Goal: Task Accomplishment & Management: Complete application form

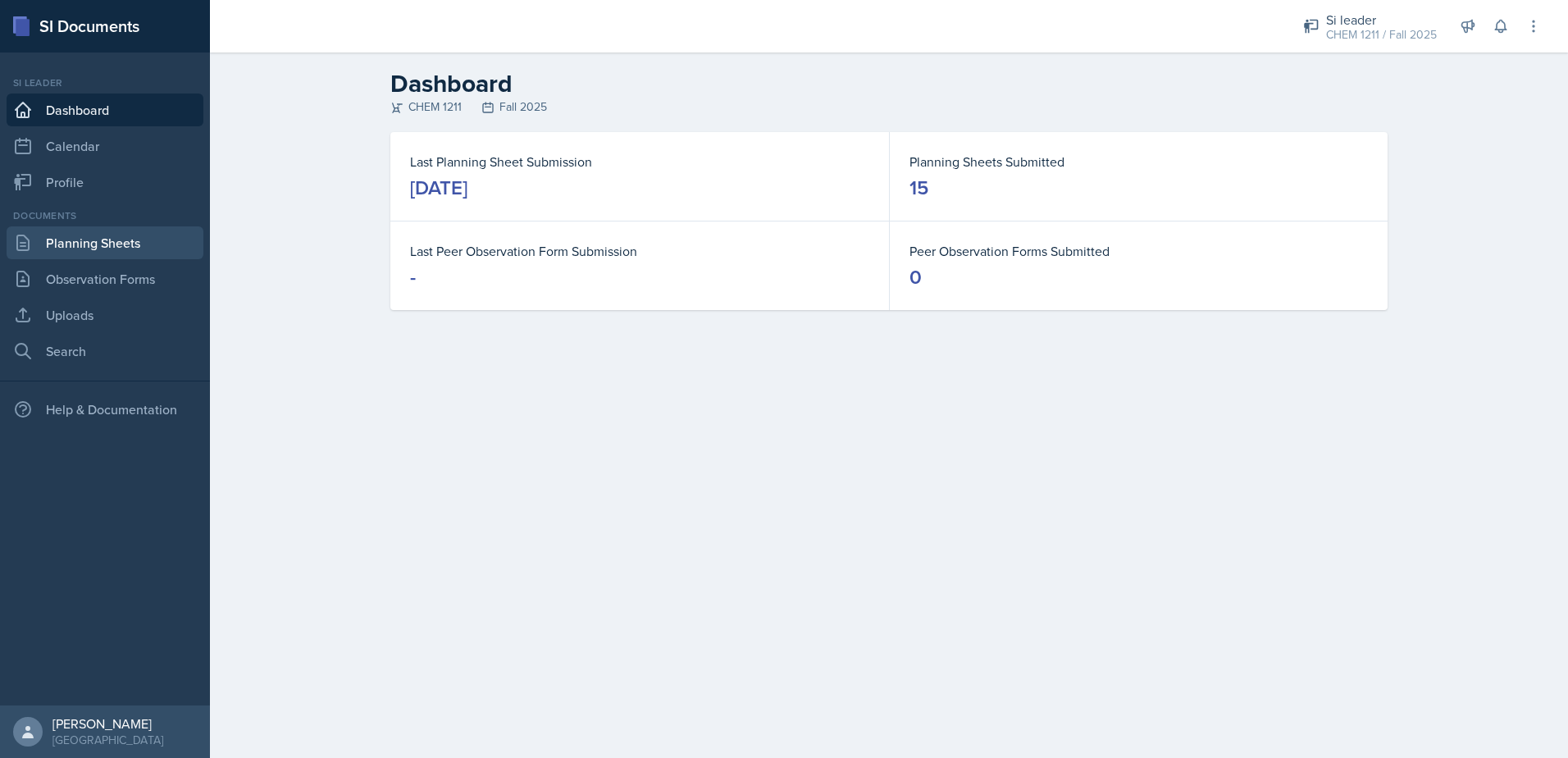
click at [100, 250] on link "Planning Sheets" at bounding box center [105, 243] width 197 height 32
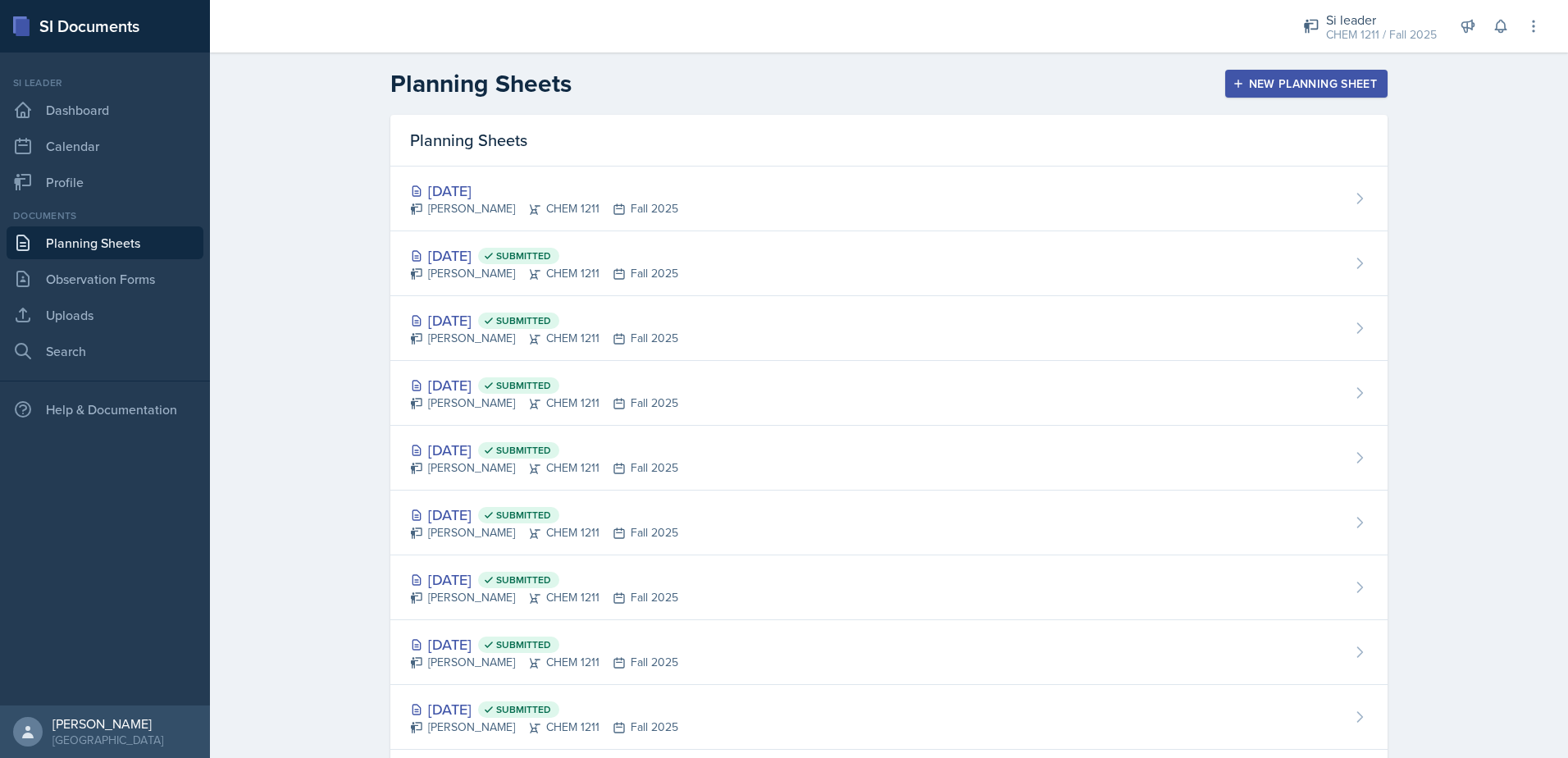
click at [591, 191] on div "[DATE]" at bounding box center [544, 190] width 268 height 23
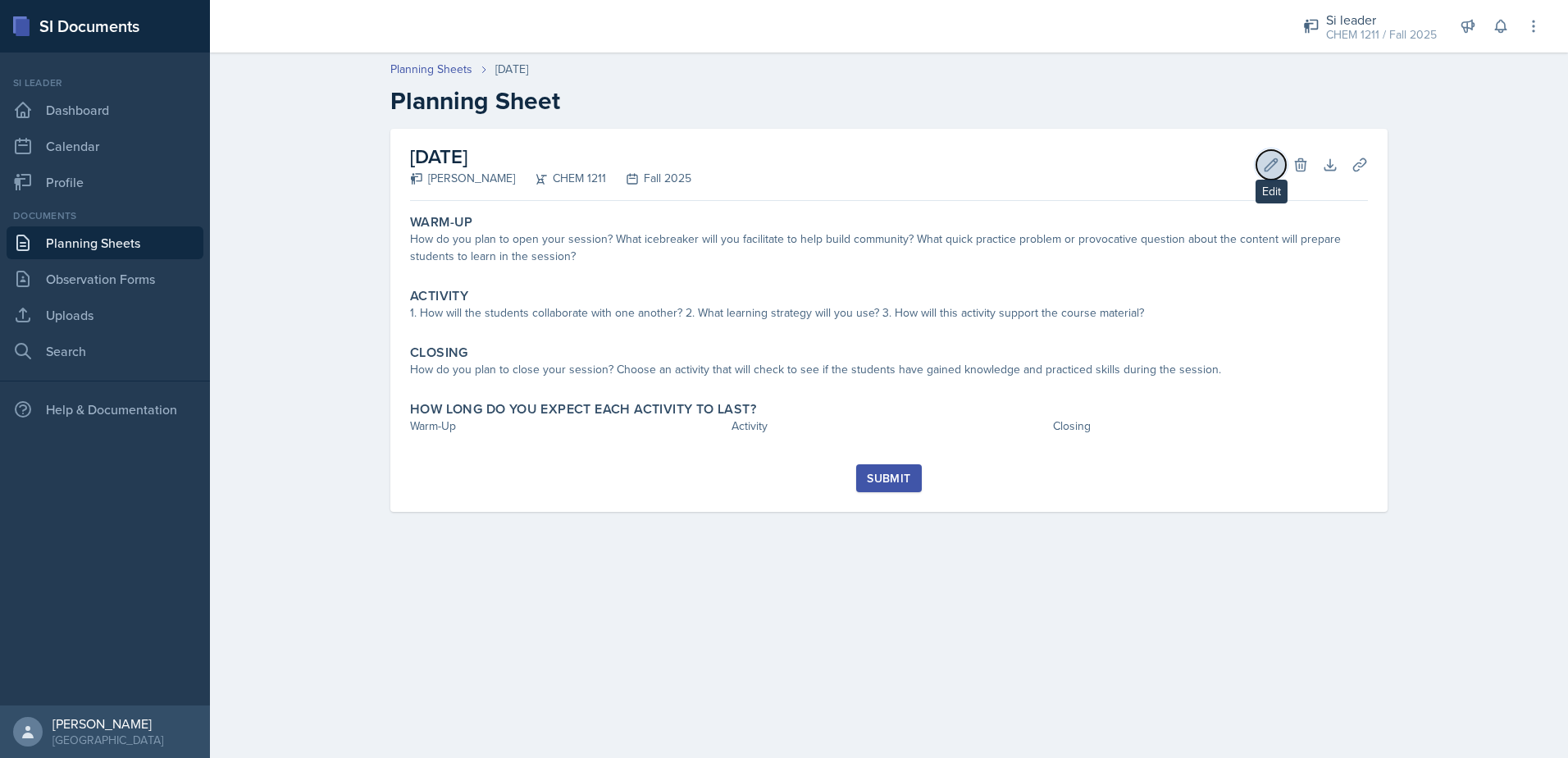
click at [1273, 157] on icon at bounding box center [1271, 165] width 17 height 17
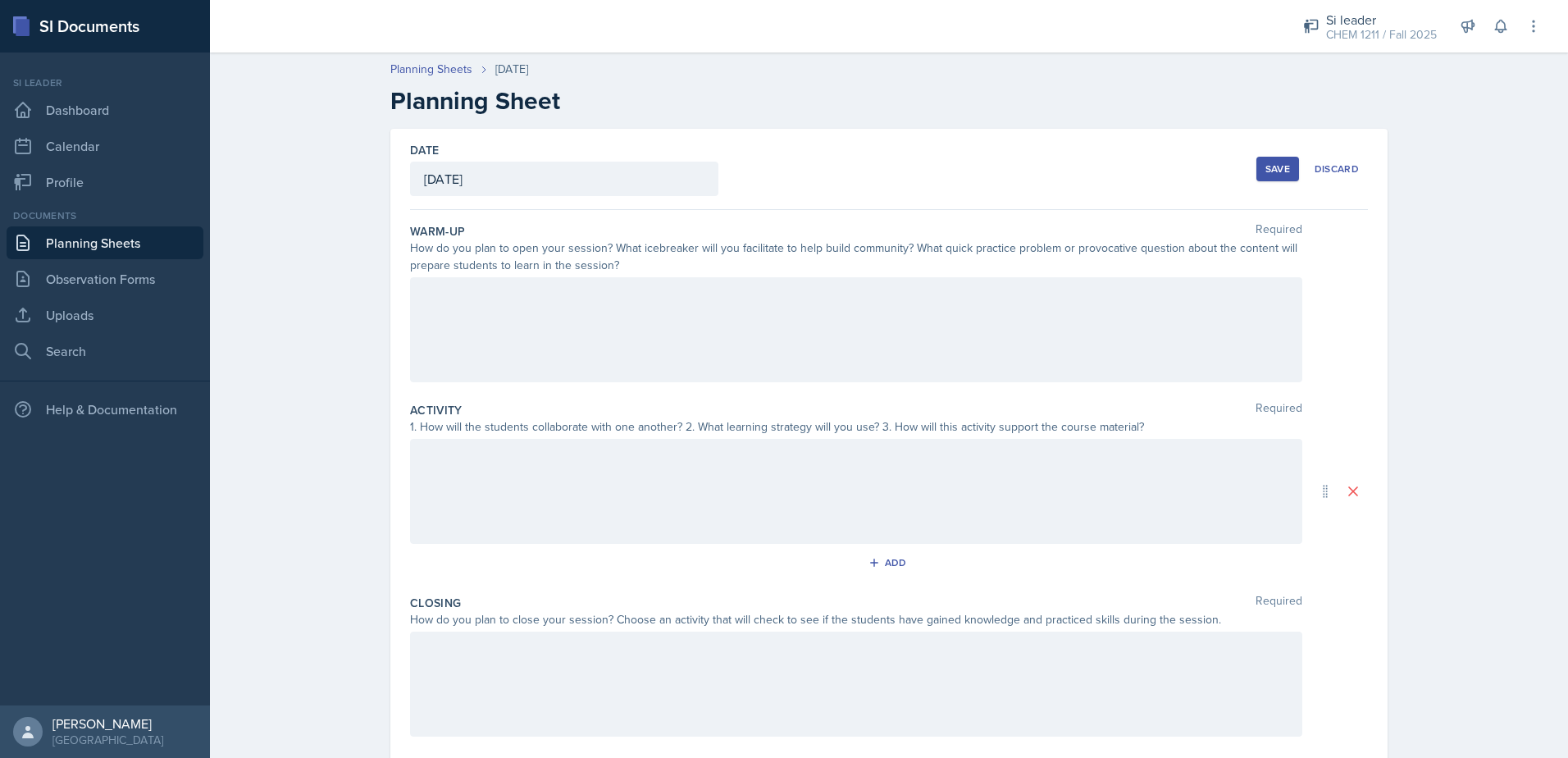
click at [901, 342] on div at bounding box center [856, 329] width 892 height 105
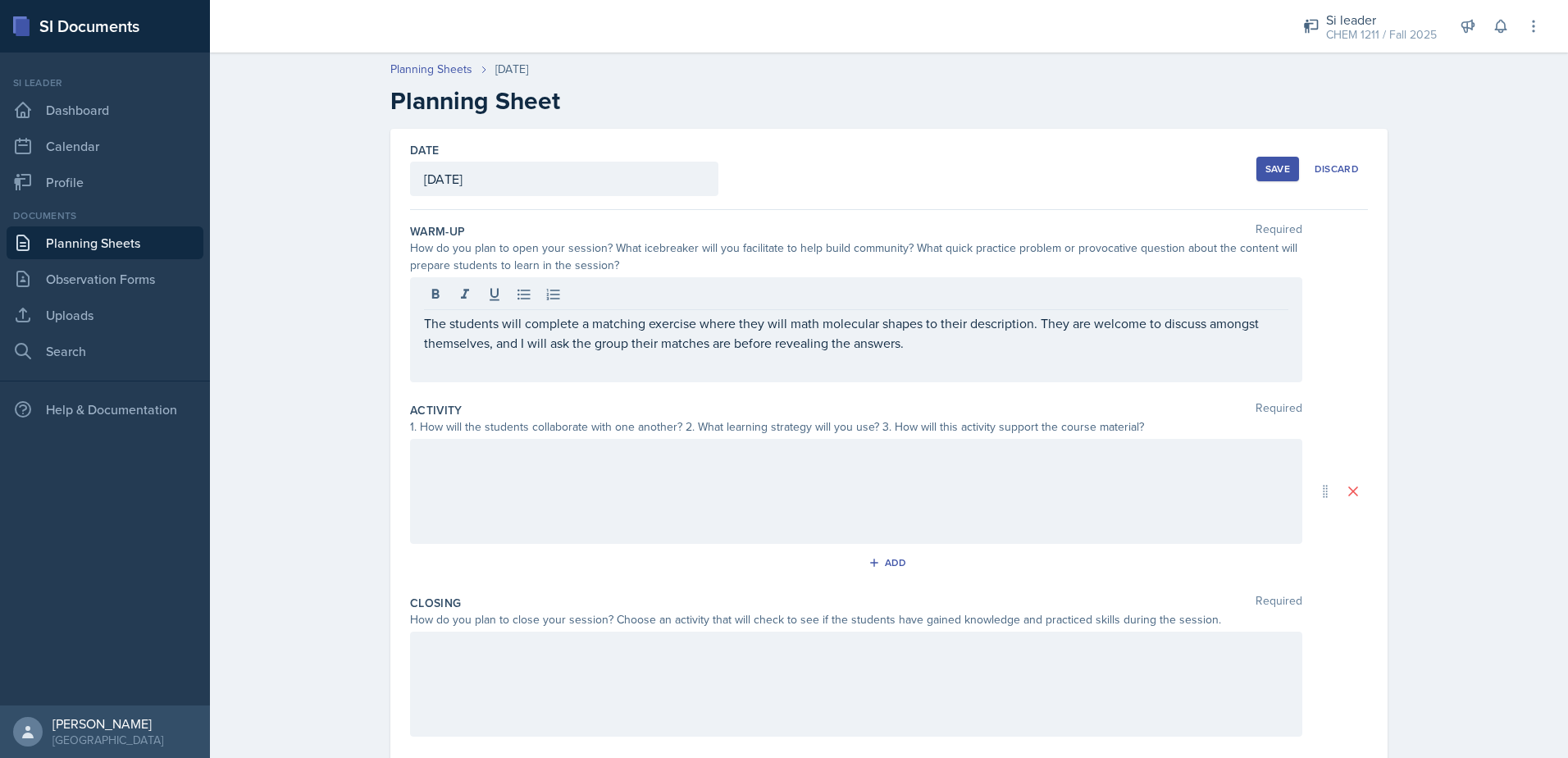
click at [551, 402] on div "Activity Required 1. How will the students collaborate with one another? 2. Wha…" at bounding box center [890, 492] width 958 height 192
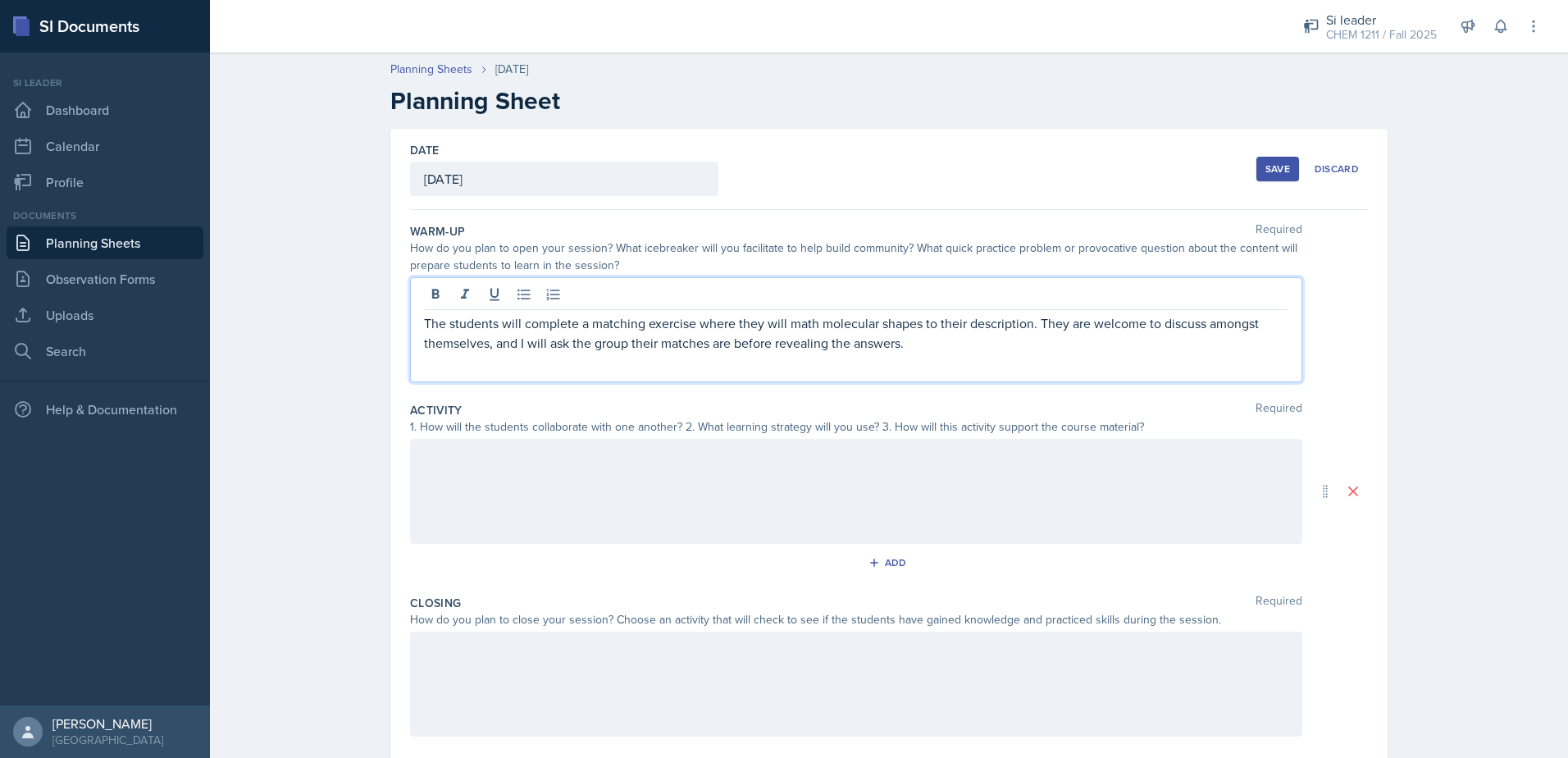
click at [628, 318] on p "The students will complete a matching exercise where they will math molecular s…" at bounding box center [856, 333] width 865 height 39
click at [782, 491] on div at bounding box center [856, 491] width 892 height 105
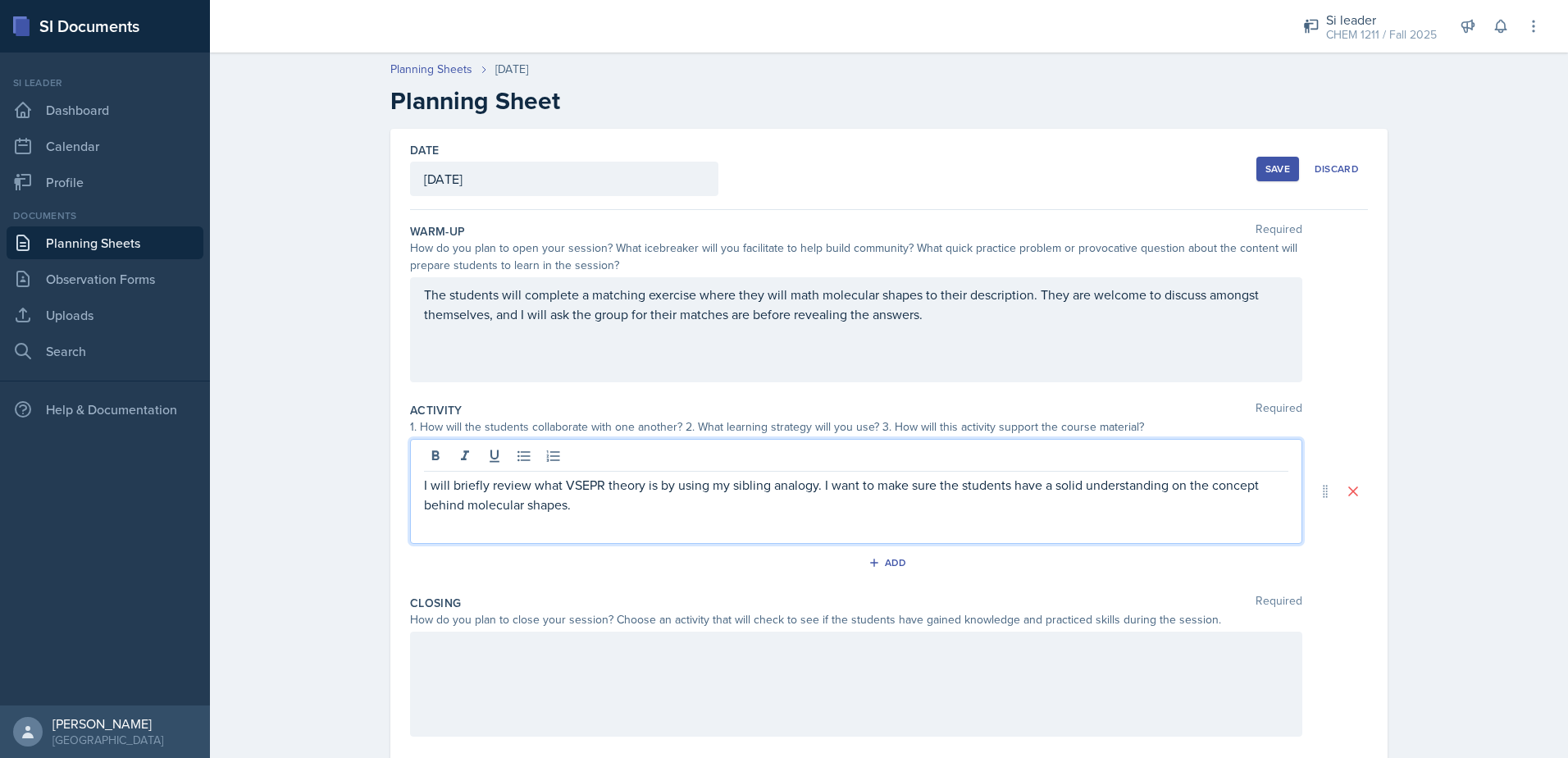
click at [424, 489] on p "I will briefly review what VSEPR theory is by using my sibling analogy. I want …" at bounding box center [856, 495] width 865 height 39
click at [722, 511] on p "First, I will briefly review what VSEPR theory is by using my sibling analogy. …" at bounding box center [856, 495] width 865 height 39
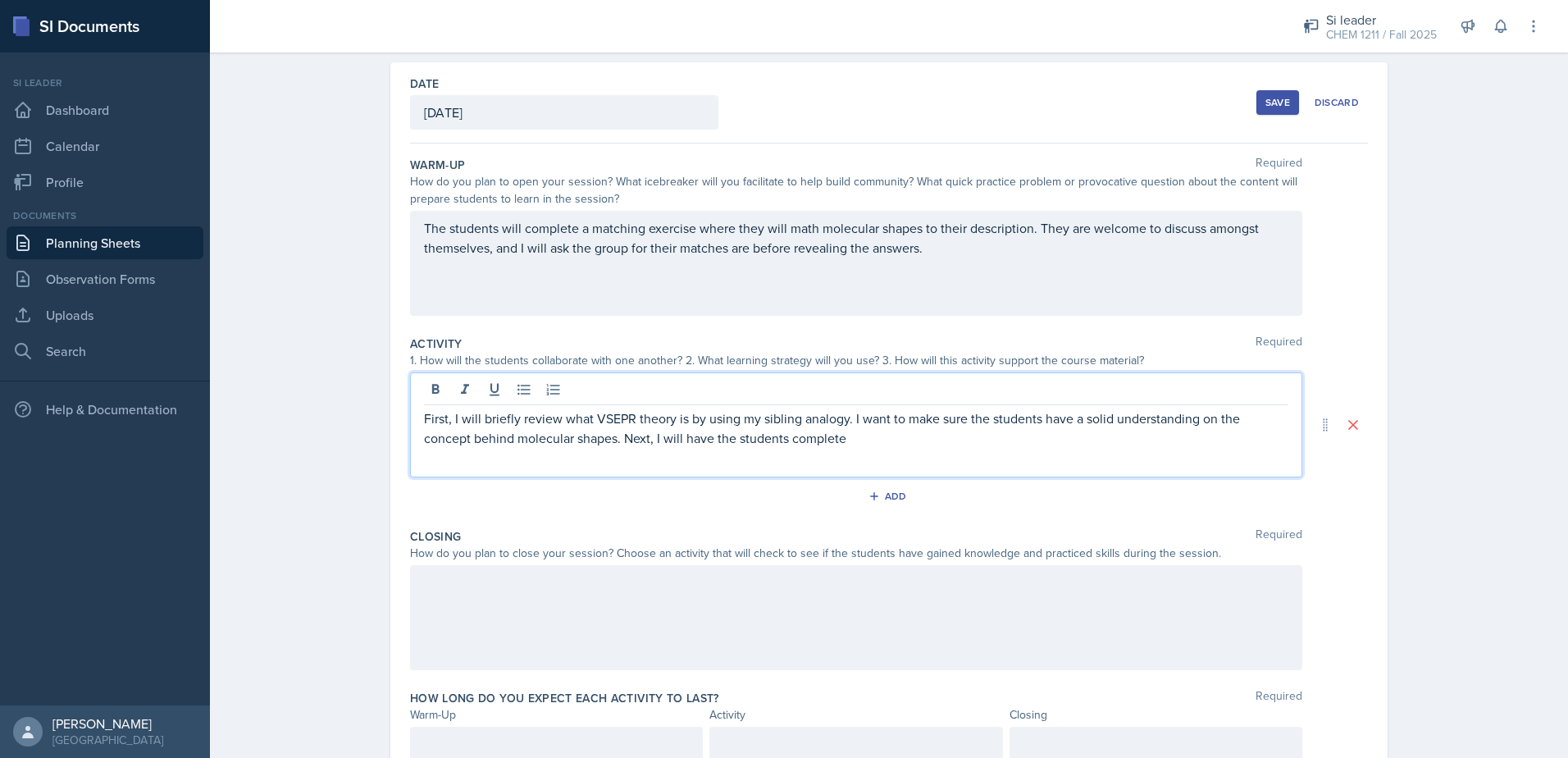
scroll to position [135, 0]
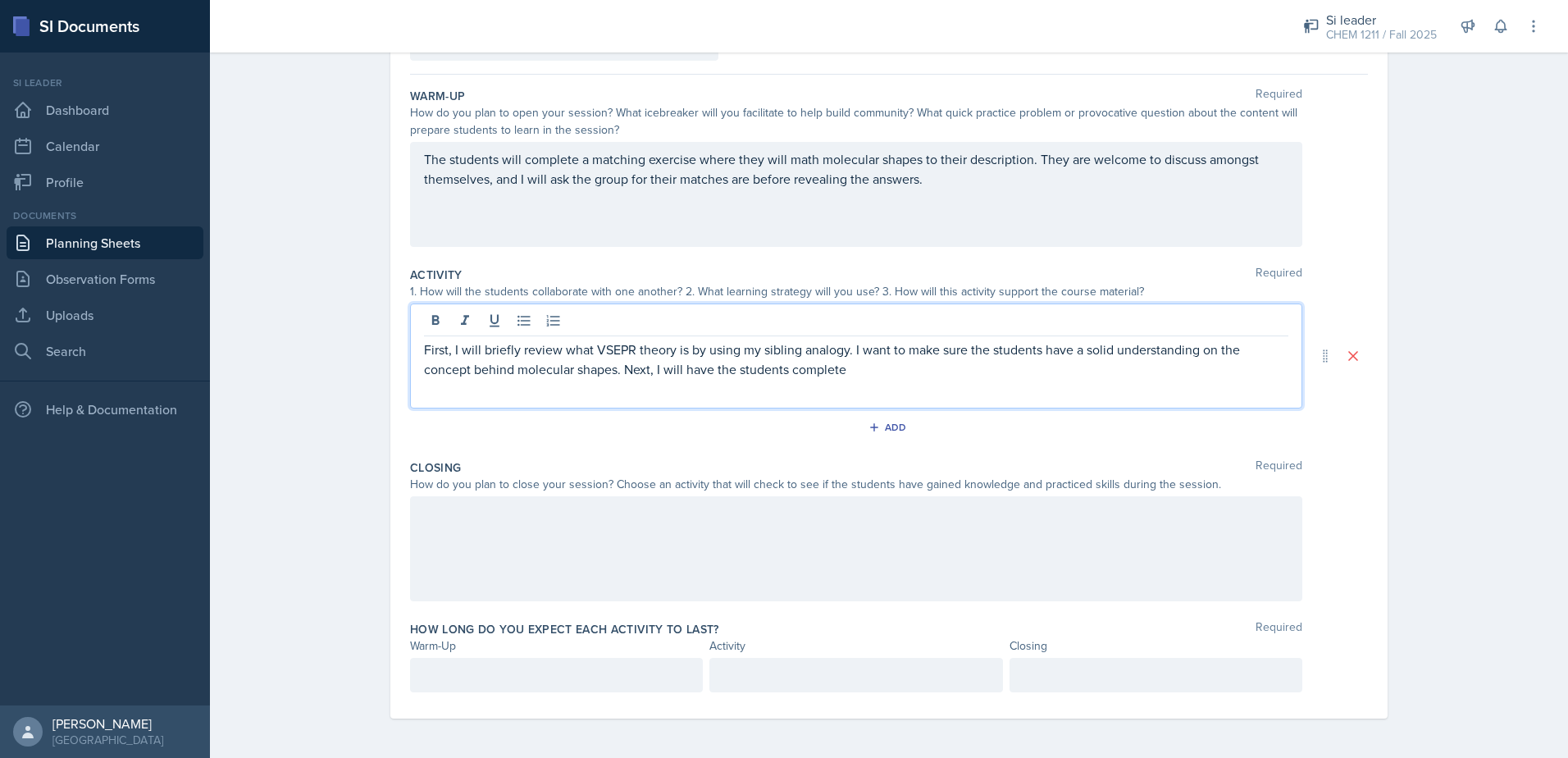
click at [554, 668] on p at bounding box center [557, 676] width 265 height 20
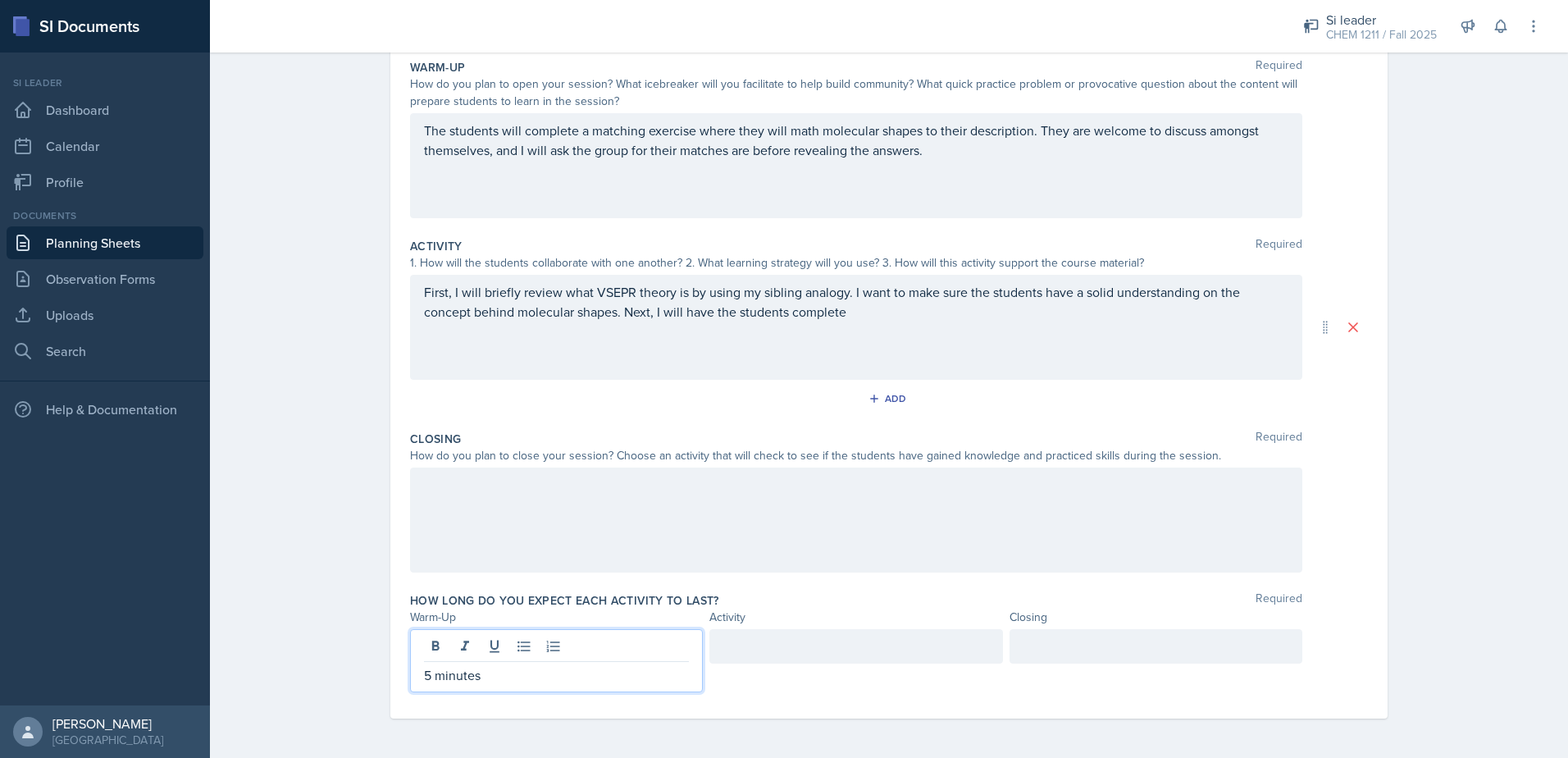
click at [1029, 651] on div at bounding box center [1156, 646] width 293 height 34
click at [764, 660] on div at bounding box center [856, 646] width 293 height 34
click at [1099, 653] on div at bounding box center [1156, 646] width 293 height 34
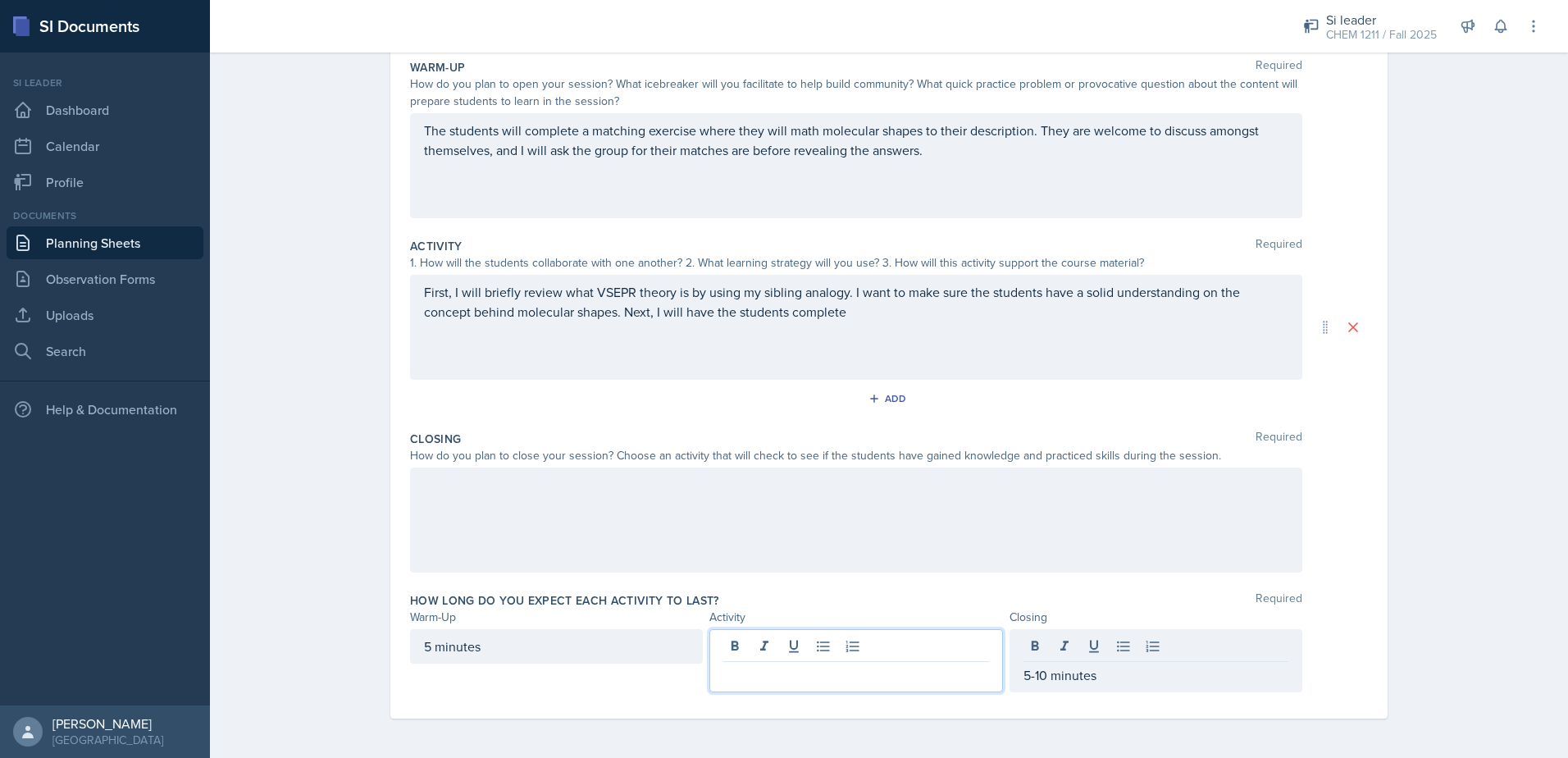
click at [782, 644] on div at bounding box center [856, 661] width 293 height 63
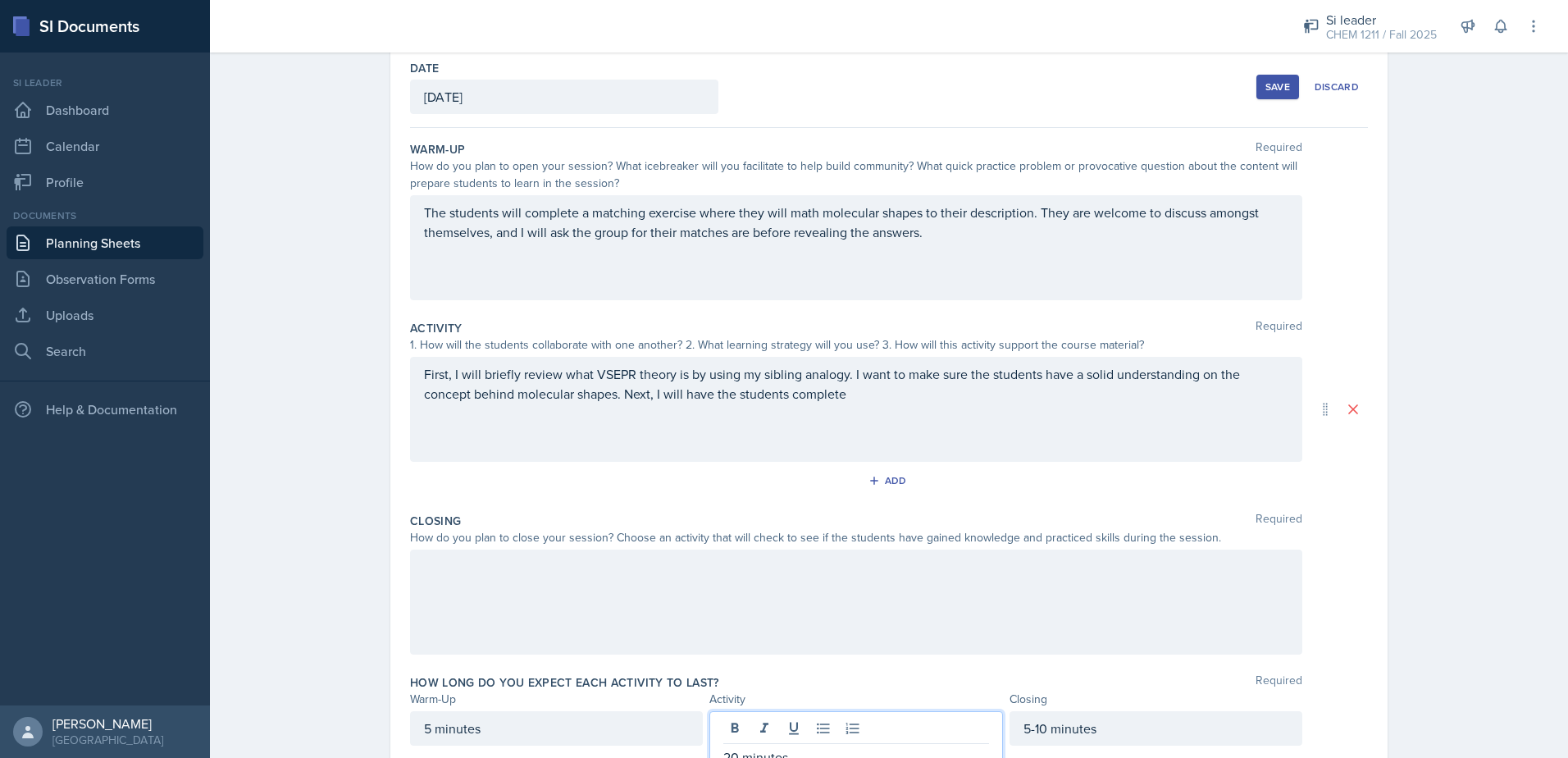
click at [812, 651] on div at bounding box center [856, 602] width 892 height 105
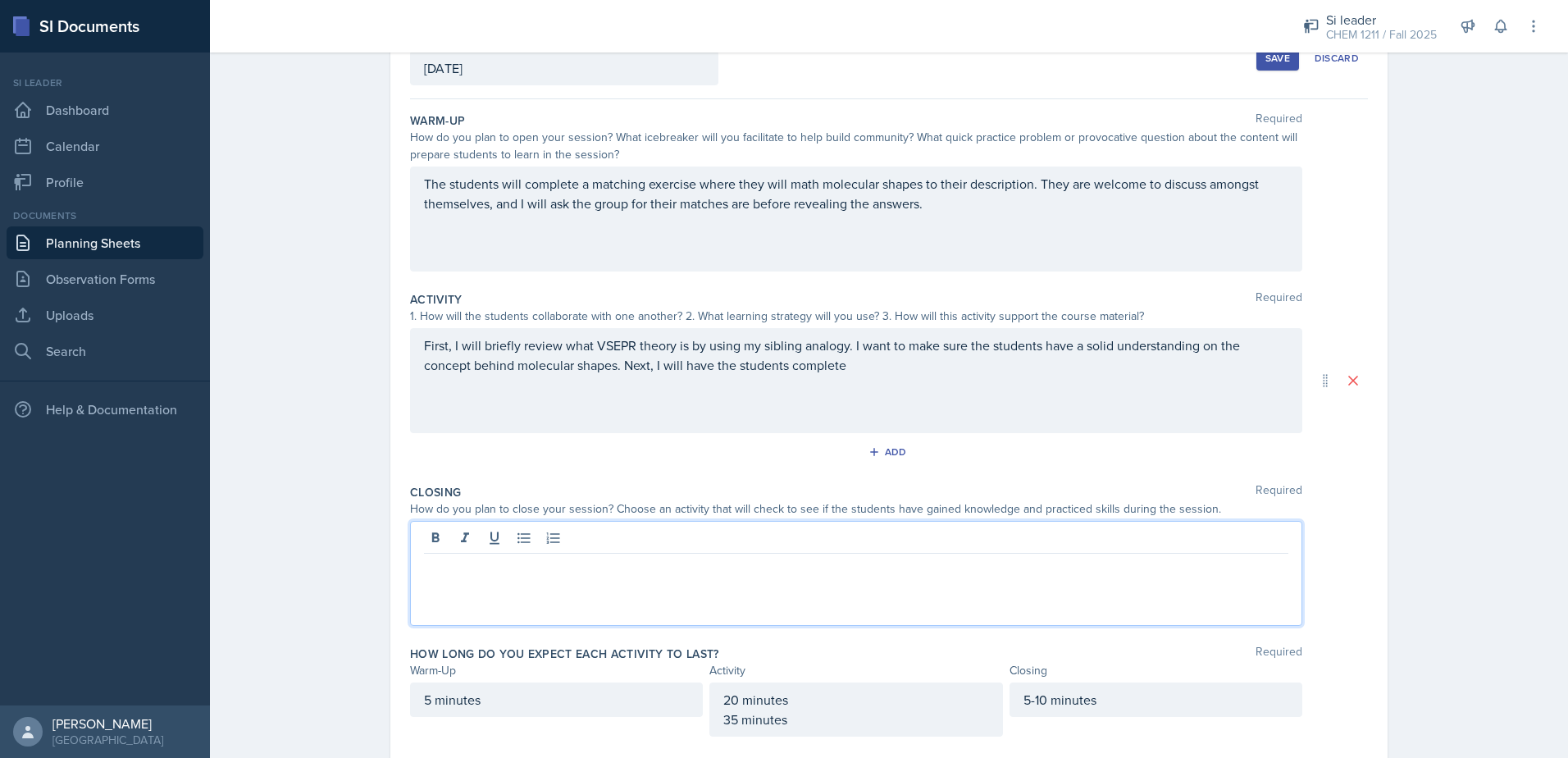
scroll to position [155, 0]
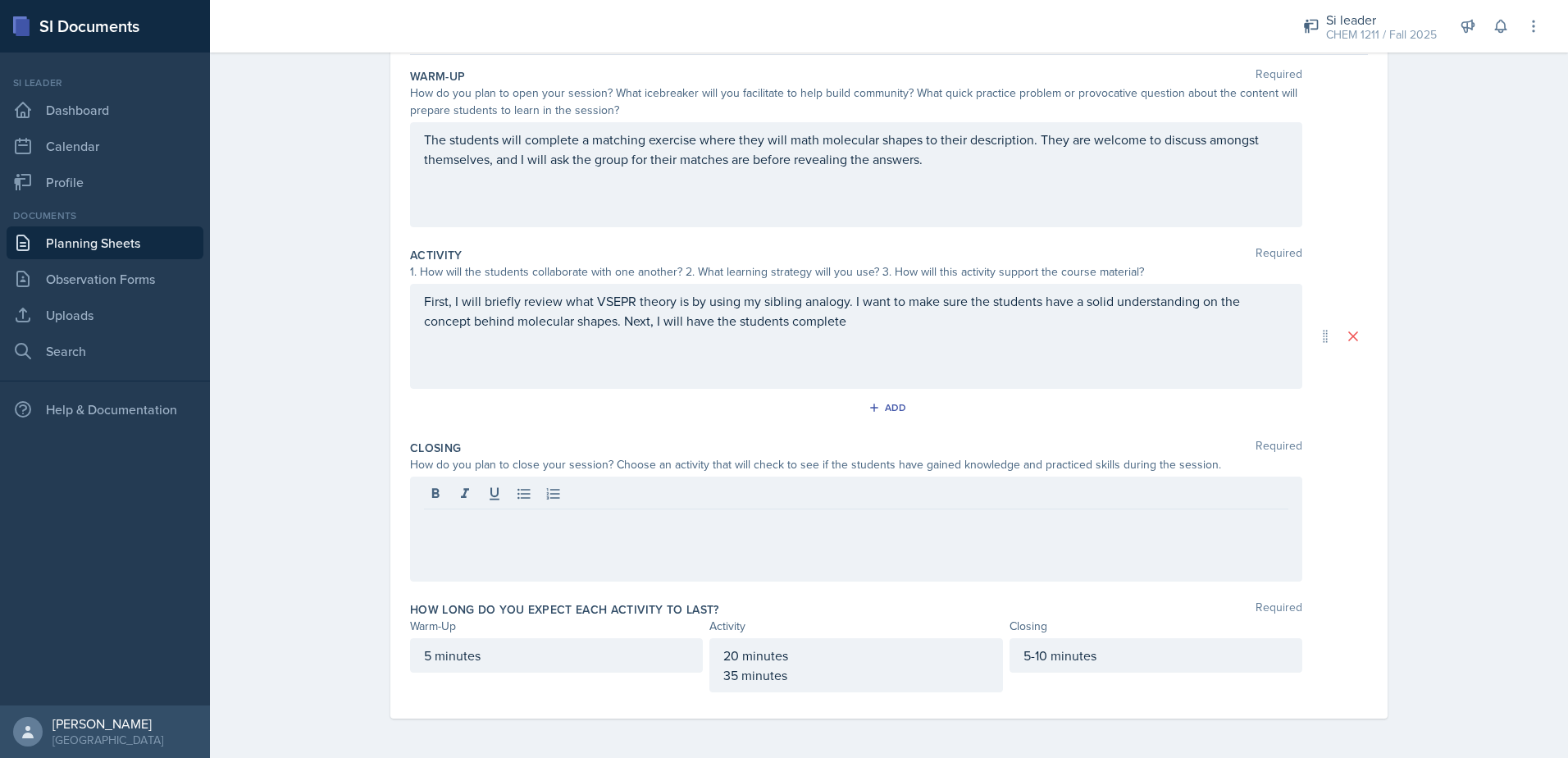
click at [715, 680] on div "20 minutes 35 minutes" at bounding box center [856, 665] width 293 height 54
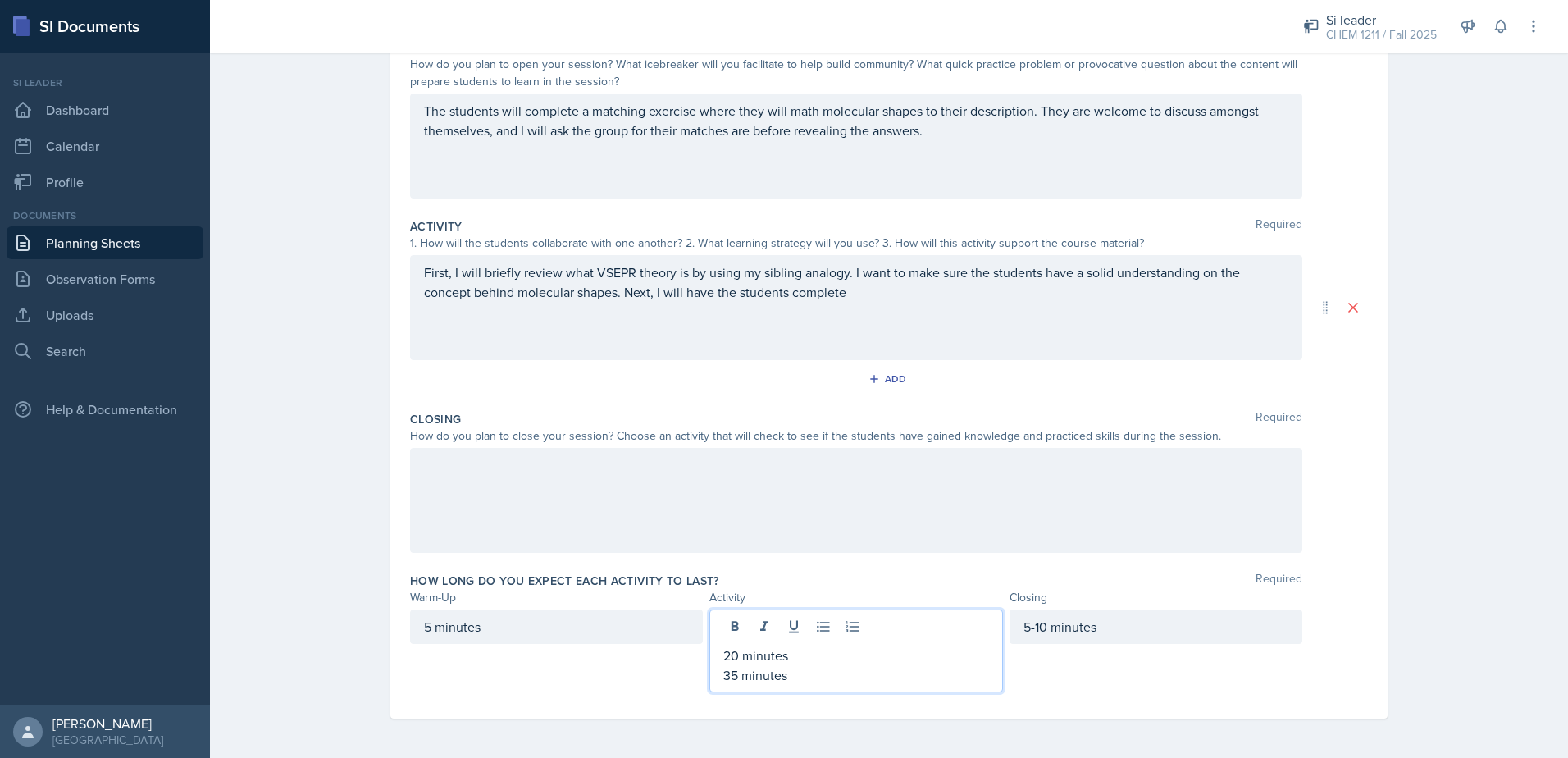
click at [727, 680] on p "35 minutes" at bounding box center [856, 676] width 265 height 20
click at [724, 679] on p "35 minutes" at bounding box center [856, 676] width 265 height 20
click at [724, 683] on p "35 minutes" at bounding box center [856, 676] width 265 height 20
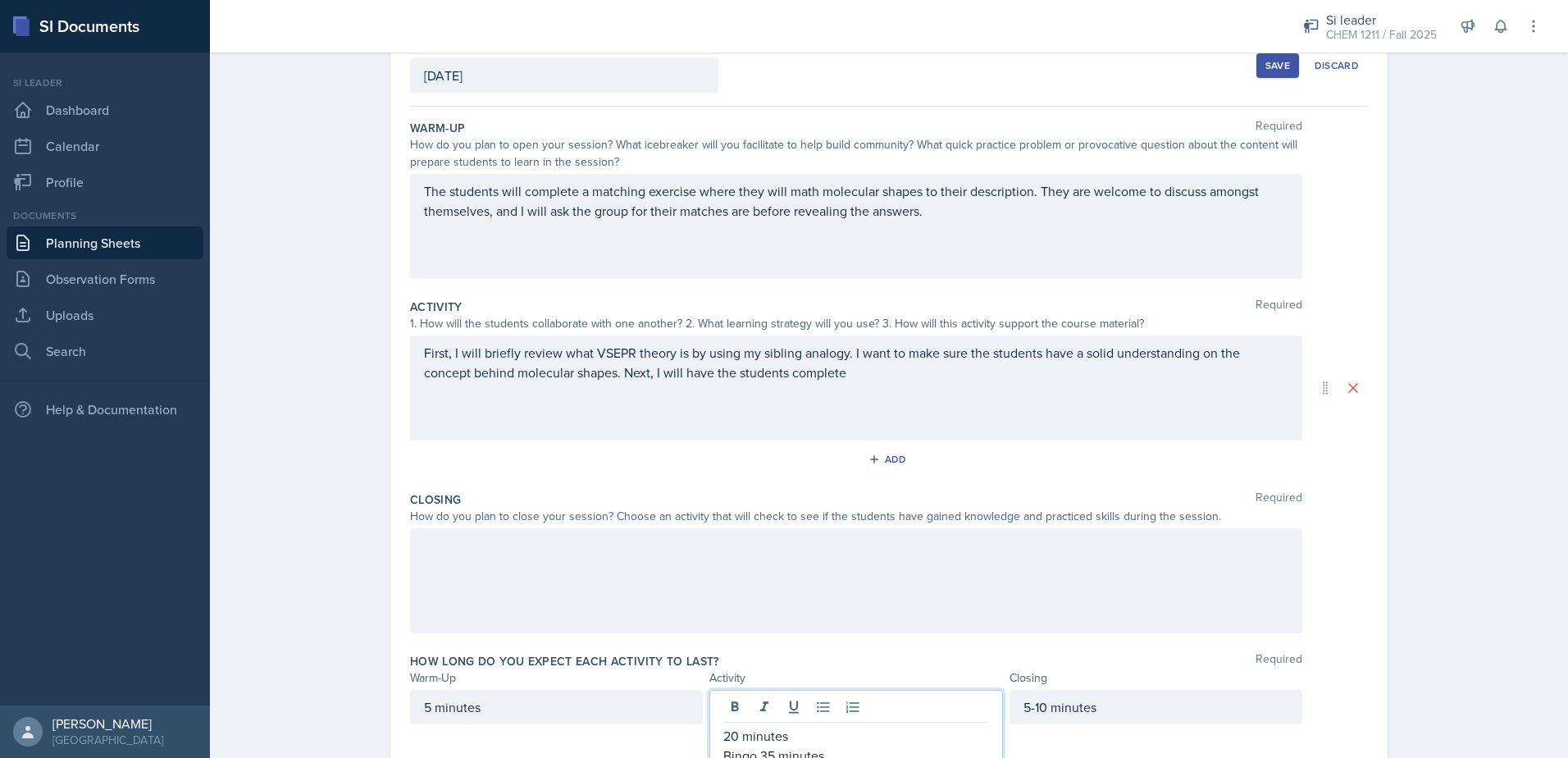
scroll to position [0, 0]
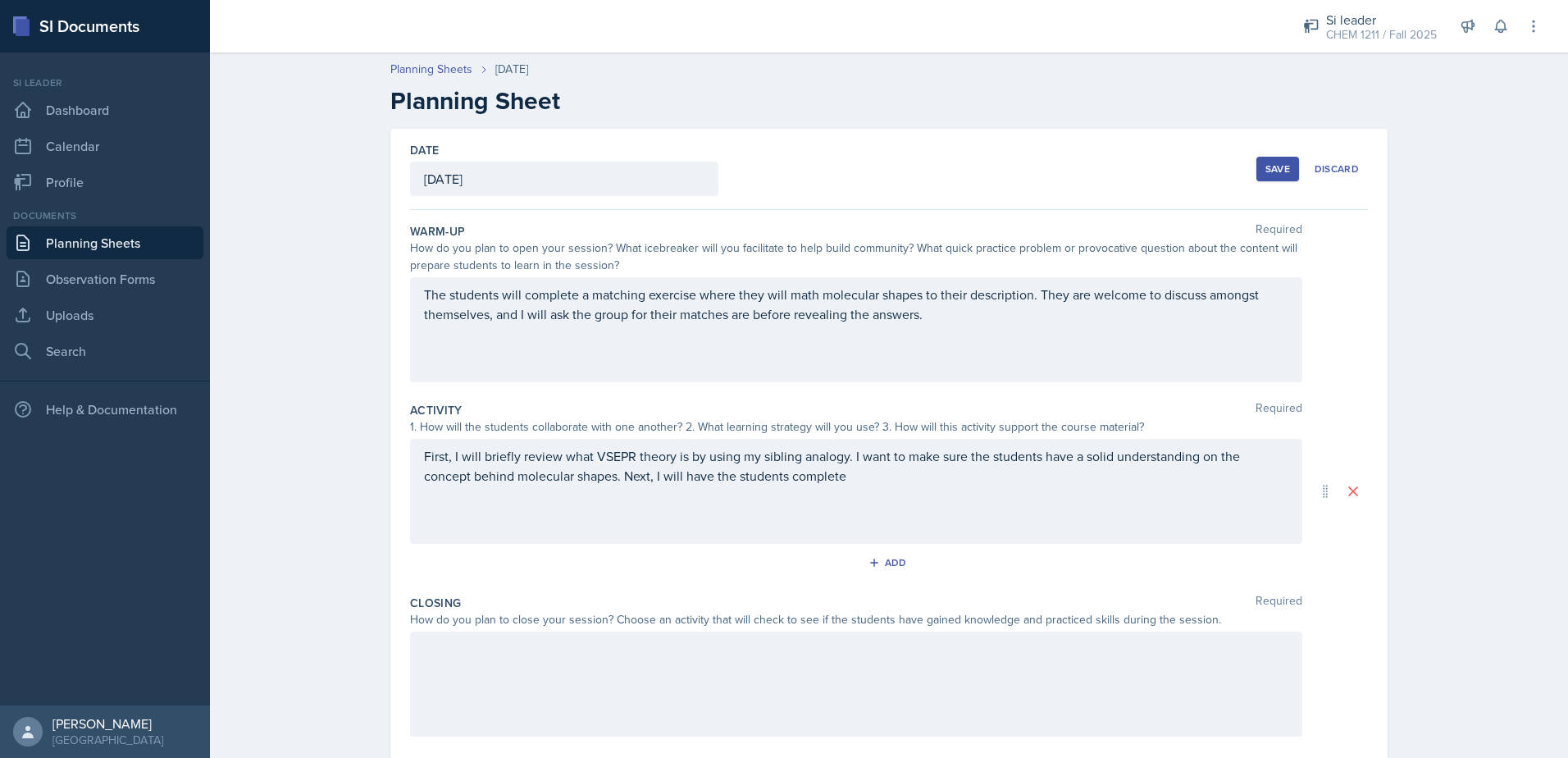
click at [564, 489] on div "First, I will briefly review what VSEPR theory is by using my sibling analogy. …" at bounding box center [856, 491] width 892 height 105
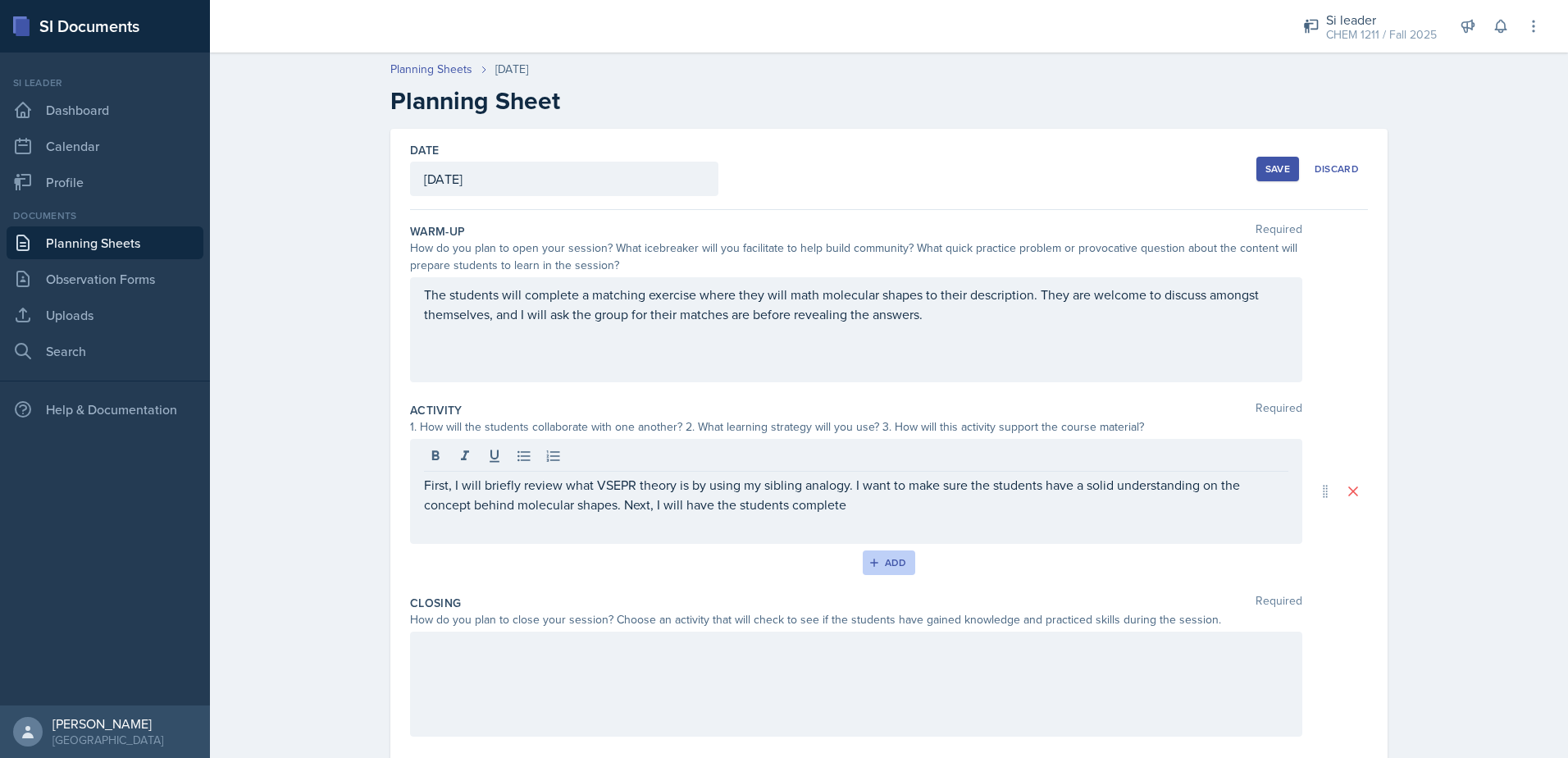
click at [863, 556] on button "Add" at bounding box center [890, 563] width 53 height 25
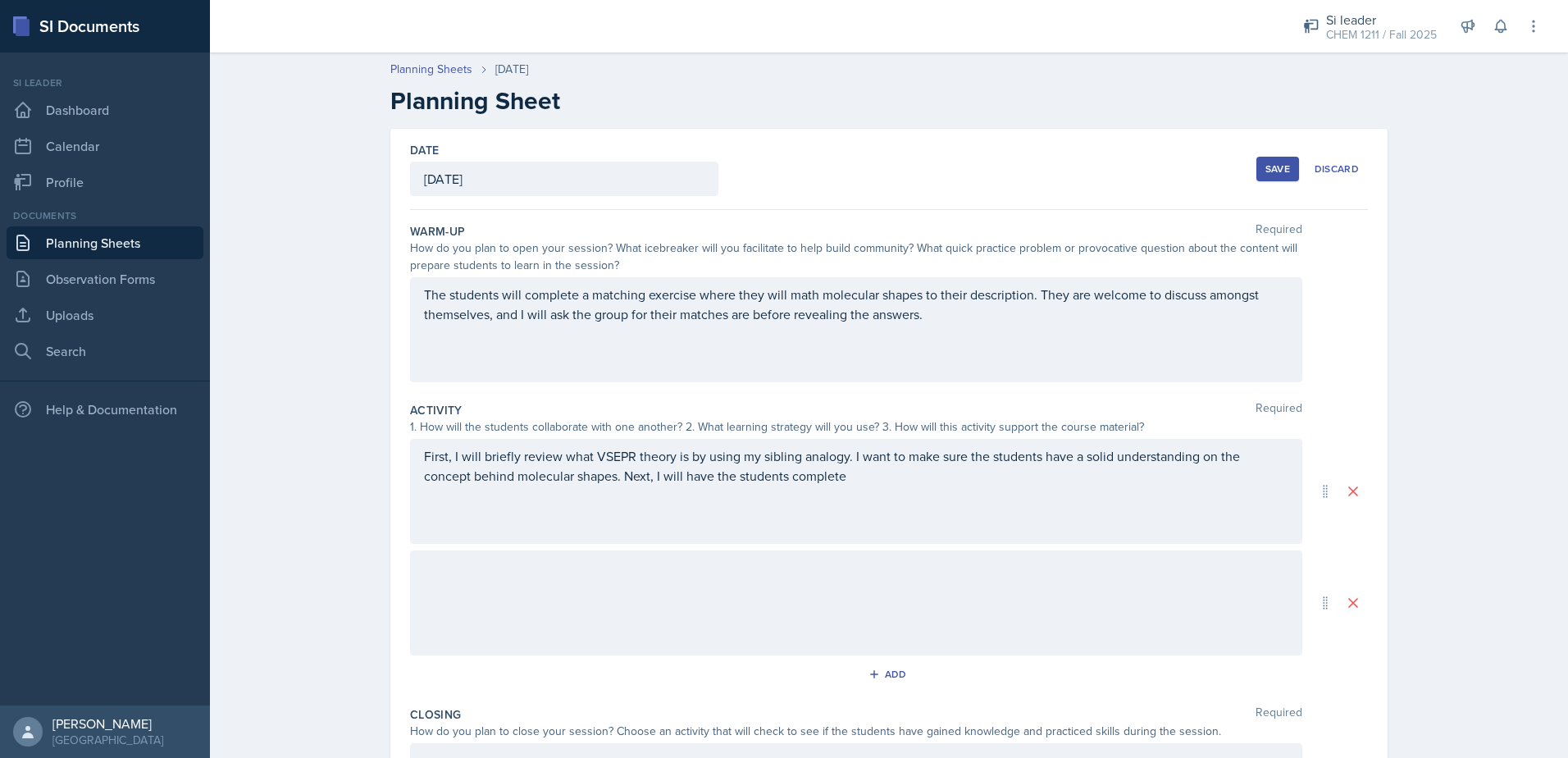
click at [760, 621] on div at bounding box center [856, 603] width 892 height 105
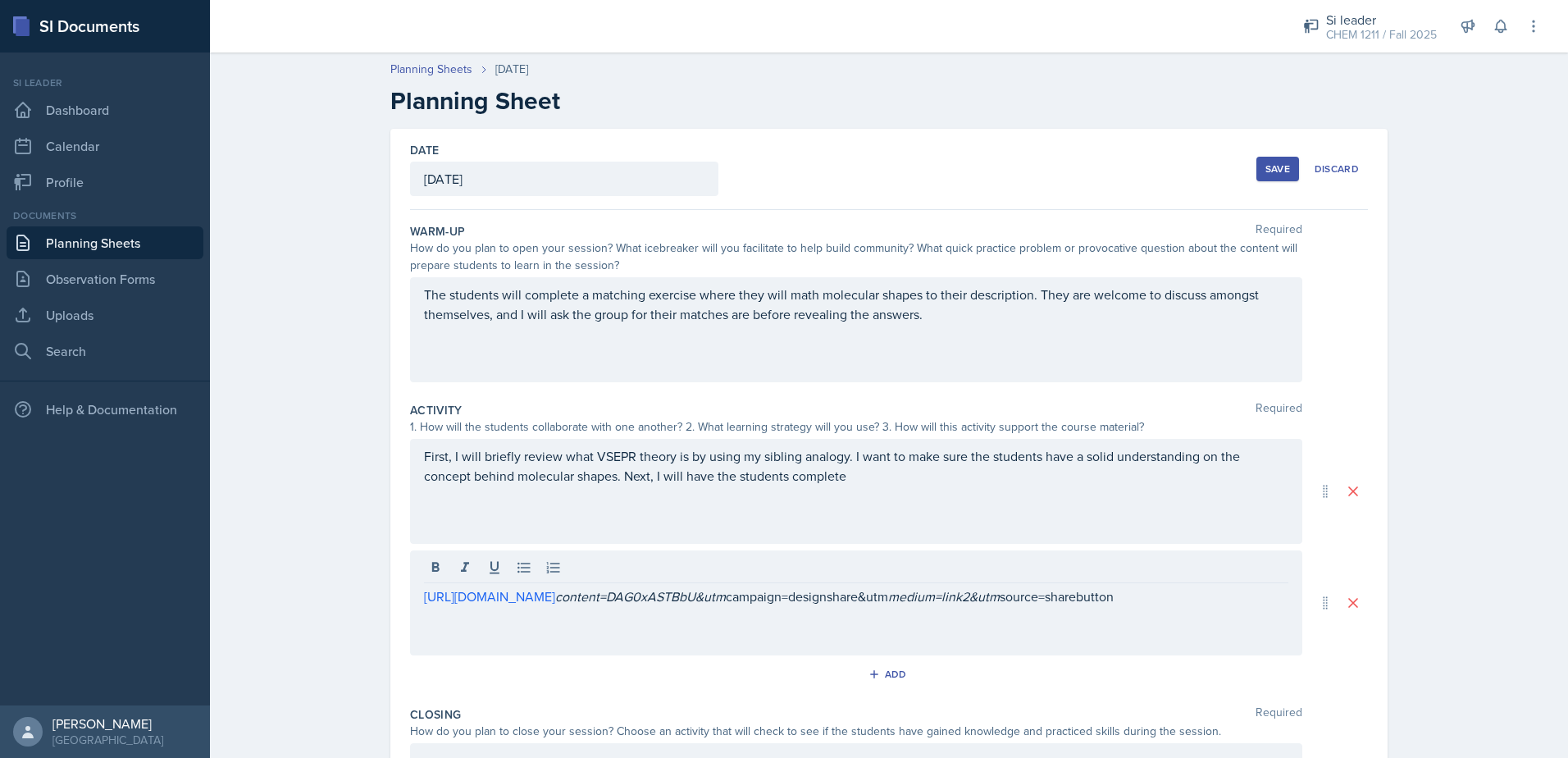
click at [800, 531] on div "First, I will briefly review what VSEPR theory is by using my sibling analogy. …" at bounding box center [856, 491] width 892 height 105
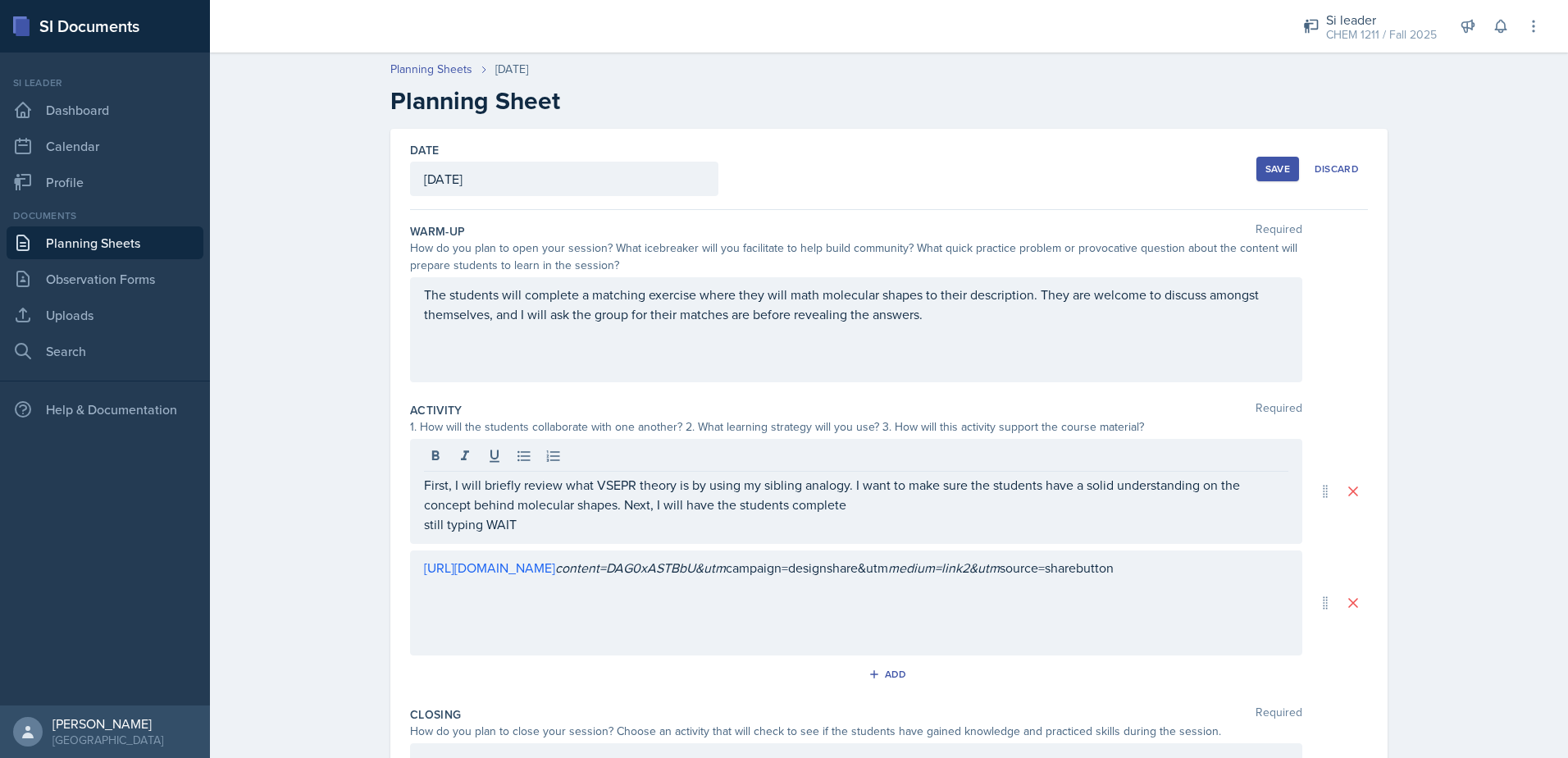
click at [1269, 166] on div "Save" at bounding box center [1277, 168] width 25 height 13
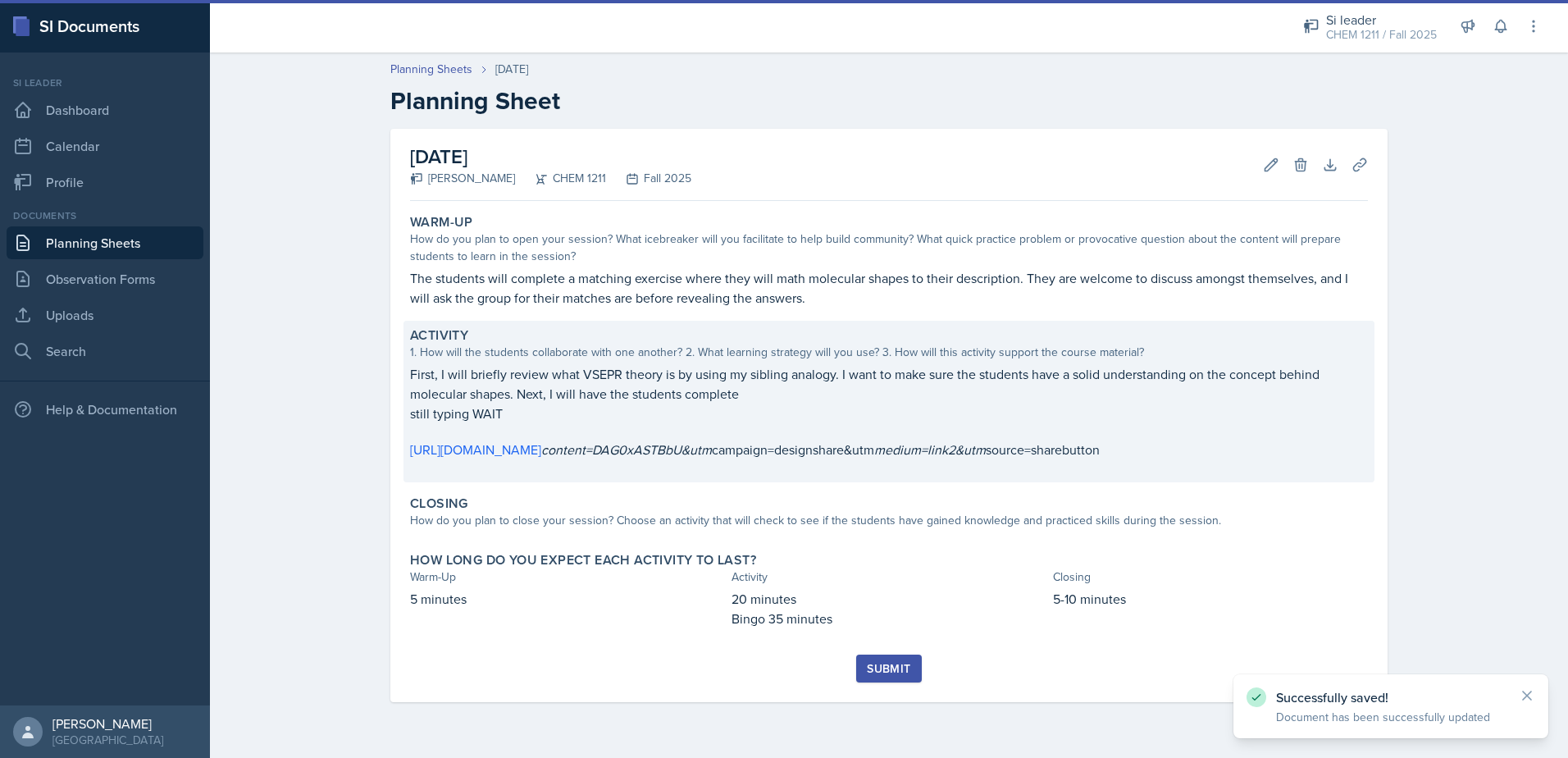
scroll to position [3, 0]
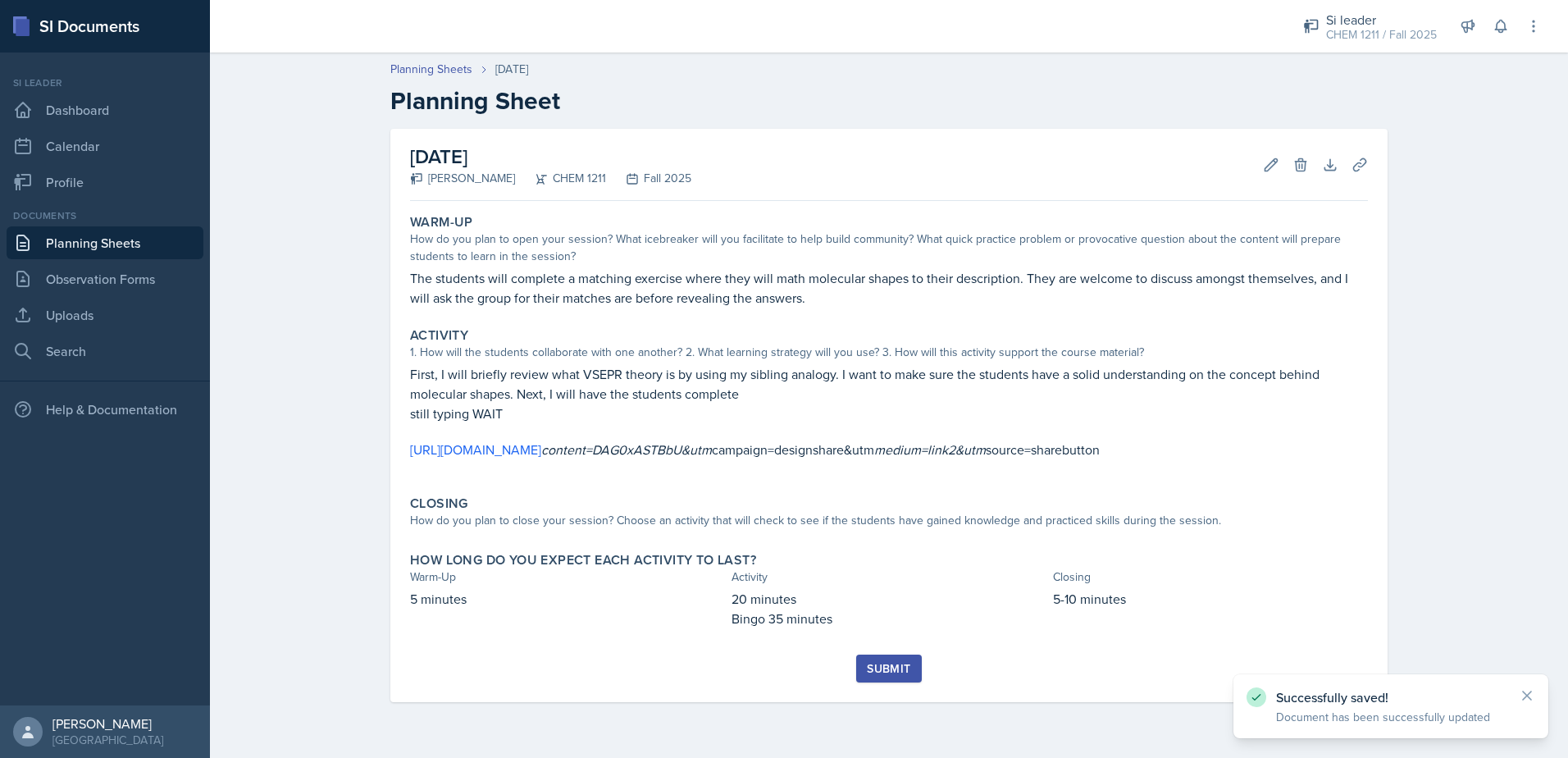
drag, startPoint x: 902, startPoint y: 707, endPoint x: 901, endPoint y: 690, distance: 17.0
click at [901, 702] on div "Submit" at bounding box center [890, 678] width 958 height 47
click at [901, 676] on div "Submit" at bounding box center [889, 668] width 43 height 13
click at [1270, 171] on button "Edit" at bounding box center [1271, 165] width 29 height 29
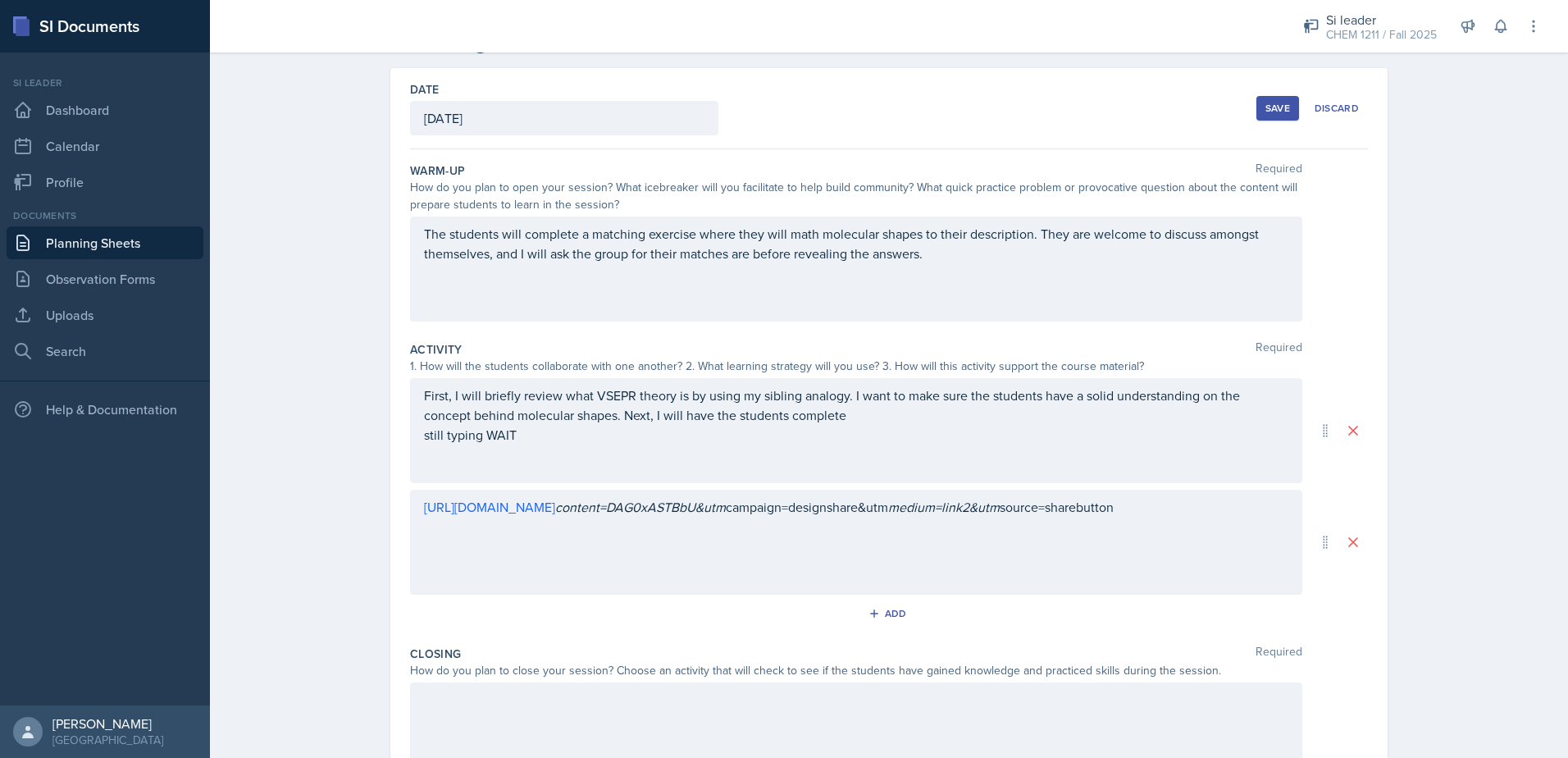
scroll to position [267, 0]
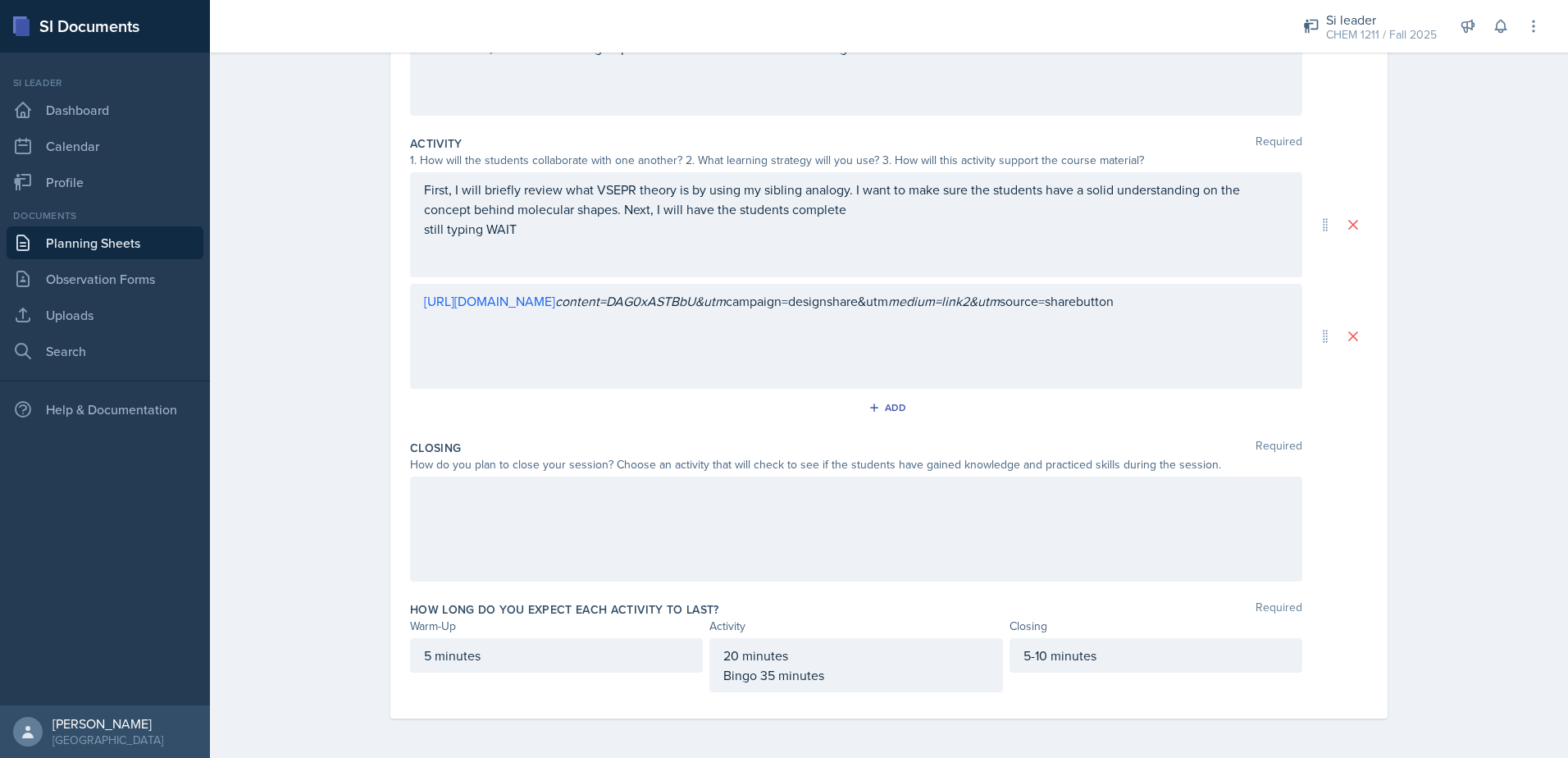
click at [955, 532] on div at bounding box center [856, 528] width 892 height 105
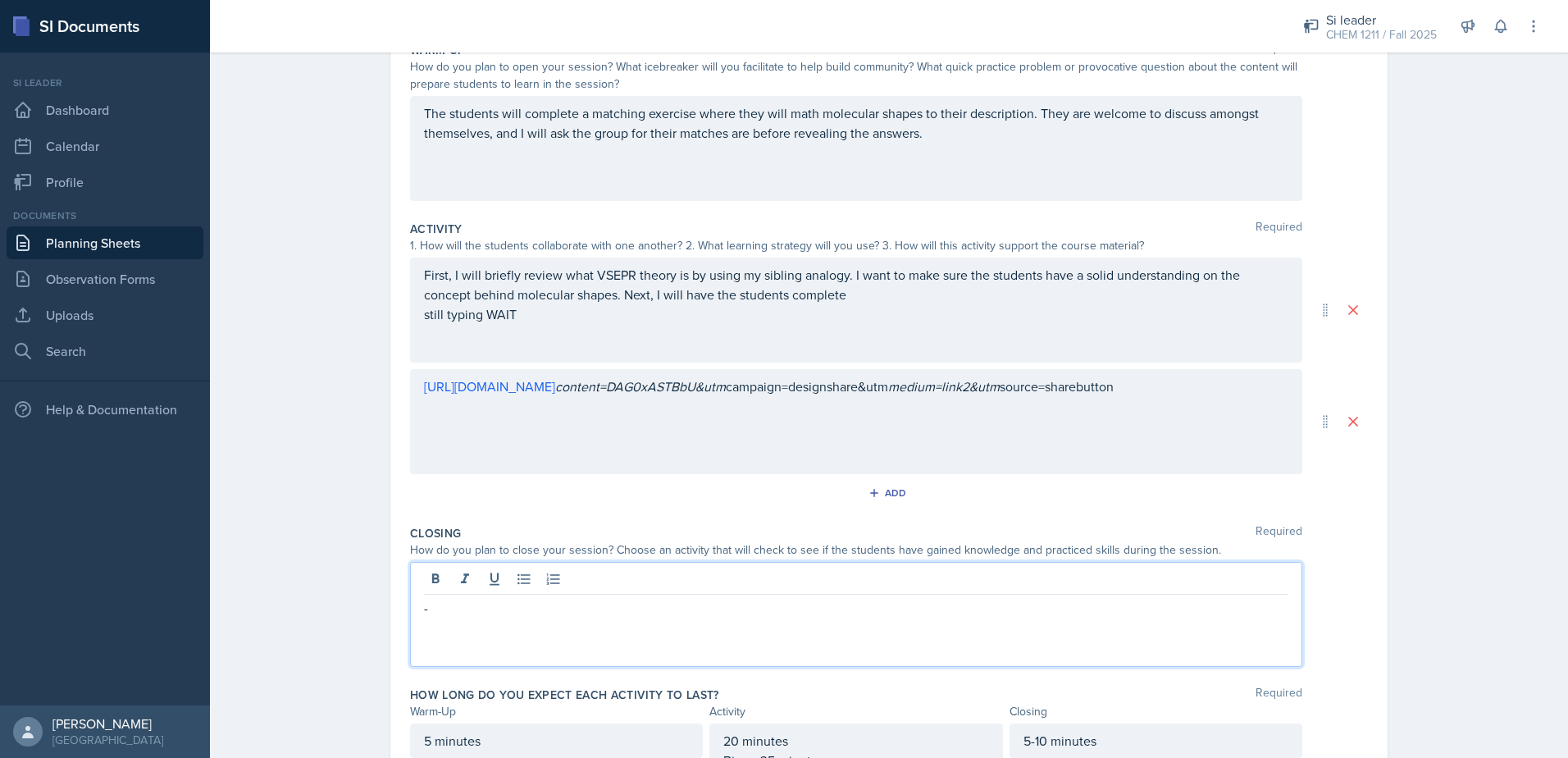
scroll to position [0, 0]
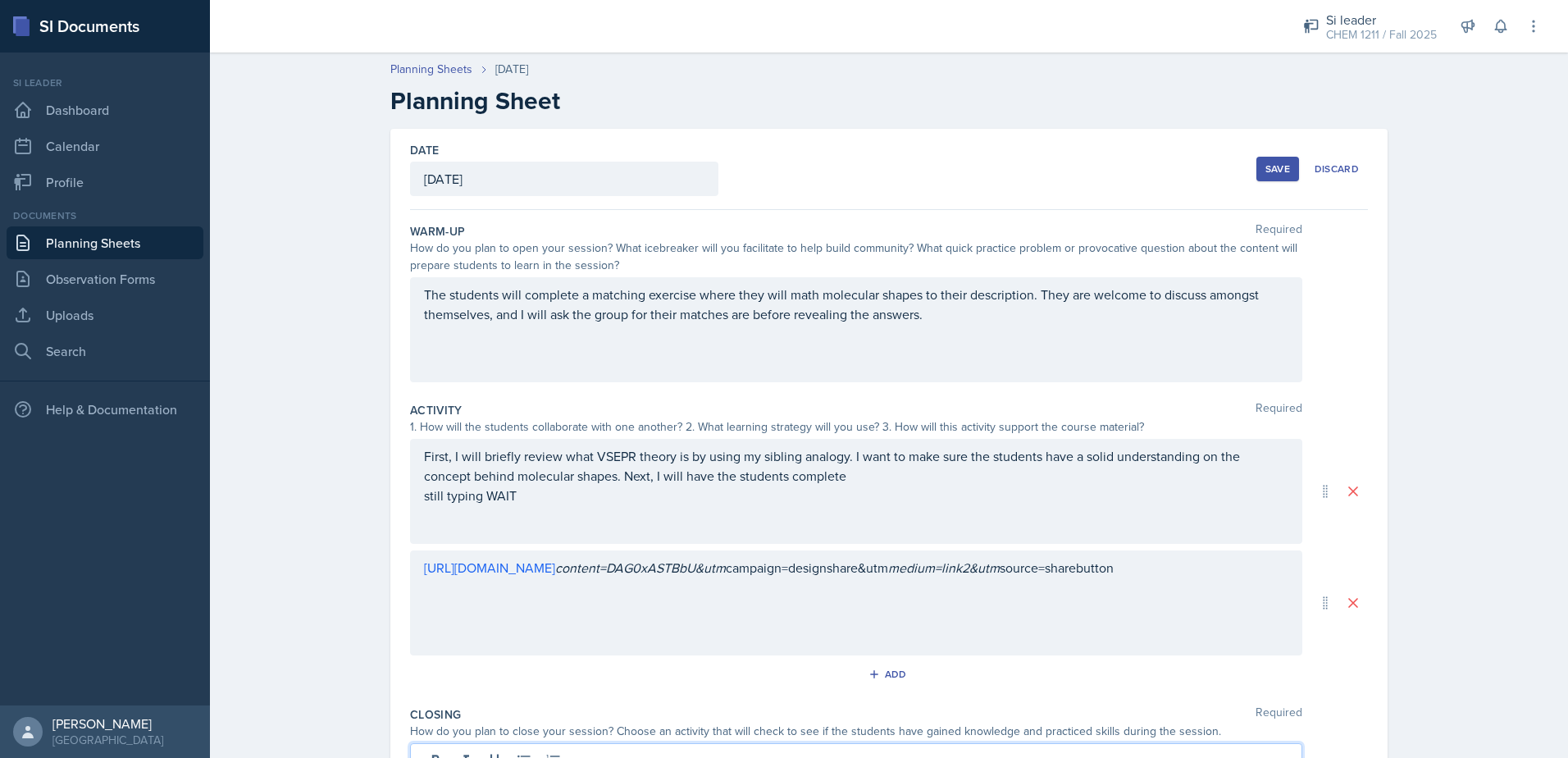
click at [1266, 172] on div "Save" at bounding box center [1277, 168] width 25 height 13
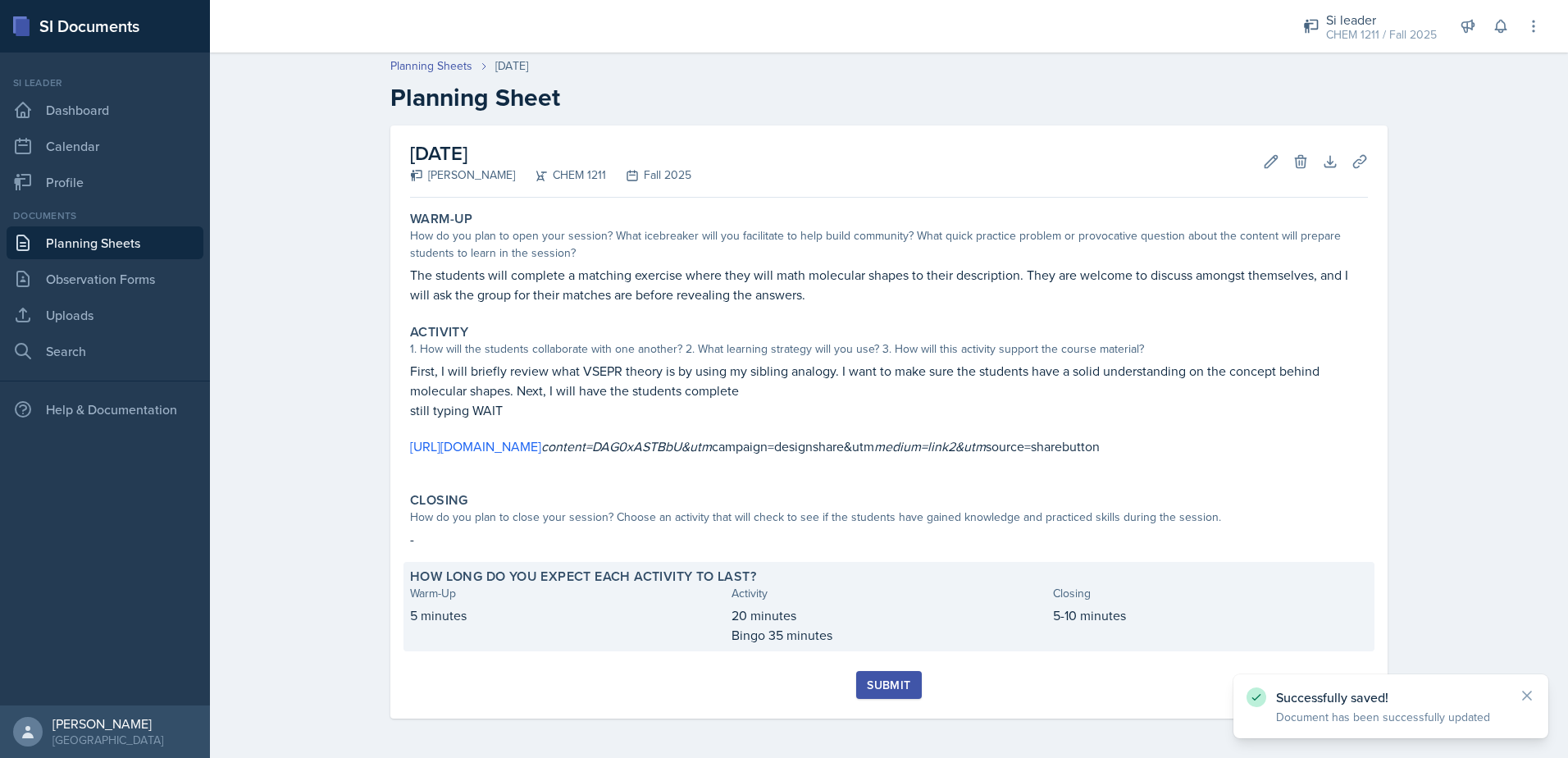
scroll to position [23, 0]
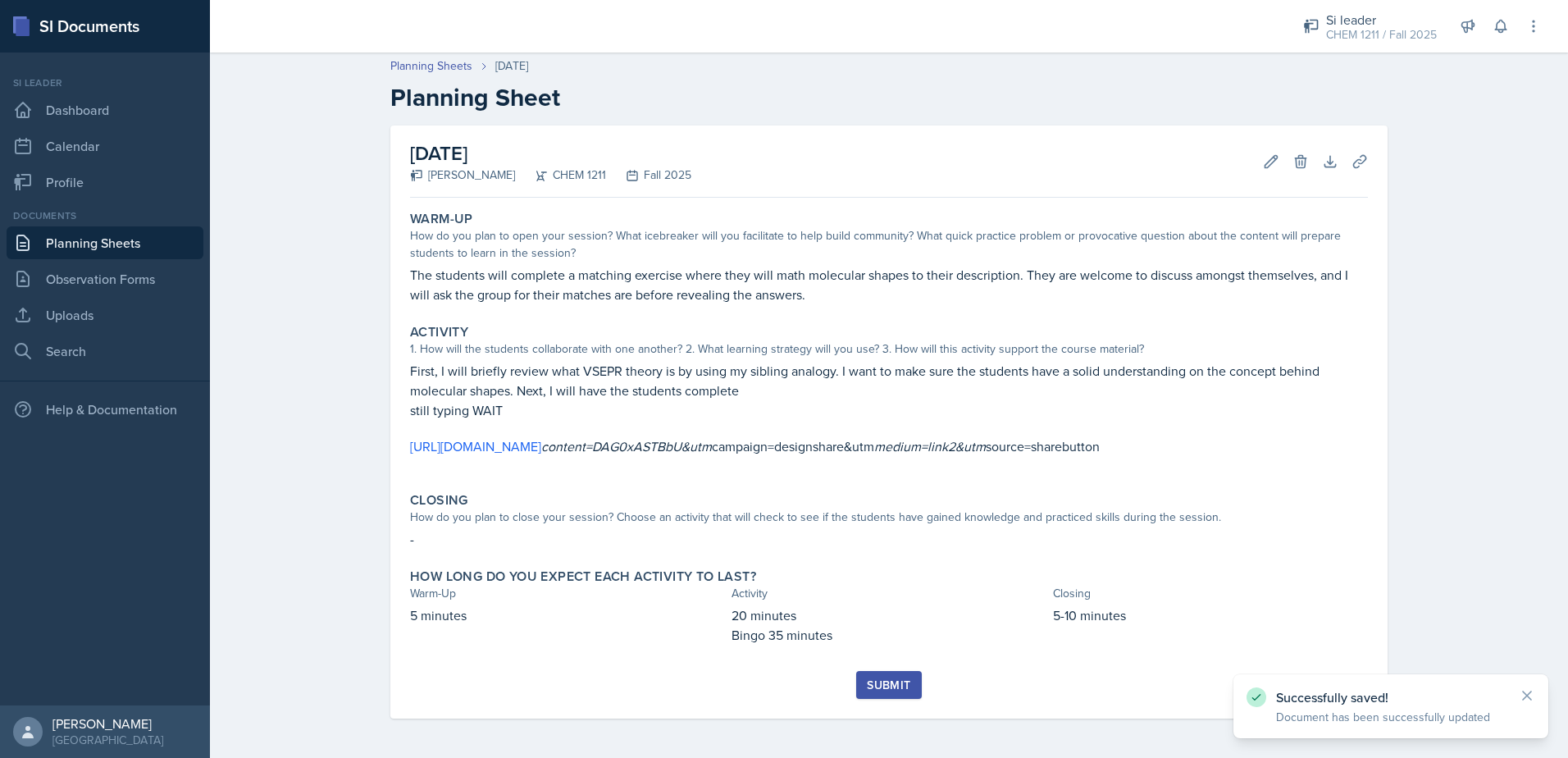
click at [910, 680] on button "Submit" at bounding box center [889, 684] width 65 height 27
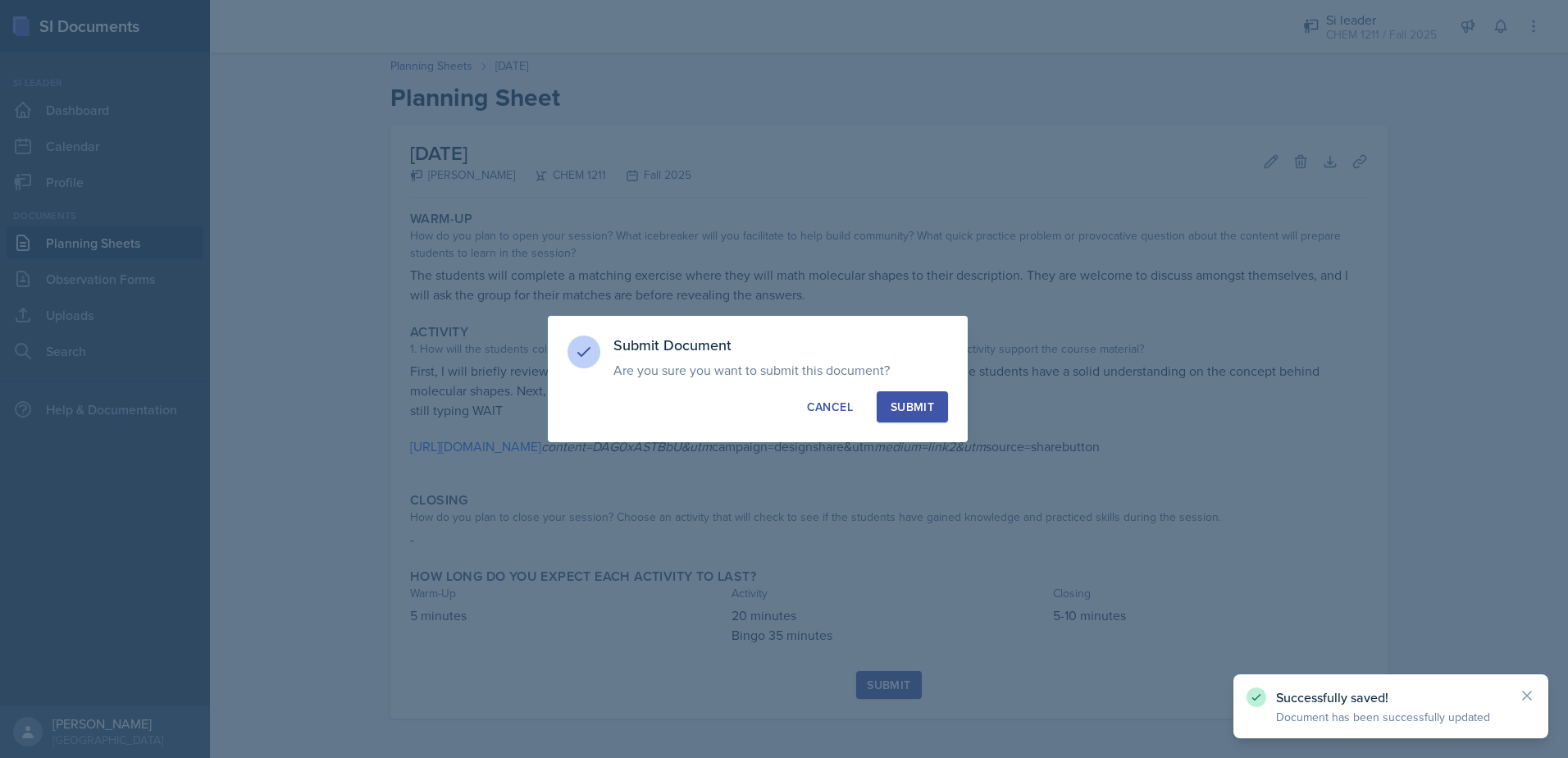
click at [948, 402] on div "Submit Document Are you sure you want to submit this document? This document wi…" at bounding box center [758, 379] width 420 height 127
click at [940, 405] on button "Submit" at bounding box center [912, 407] width 72 height 31
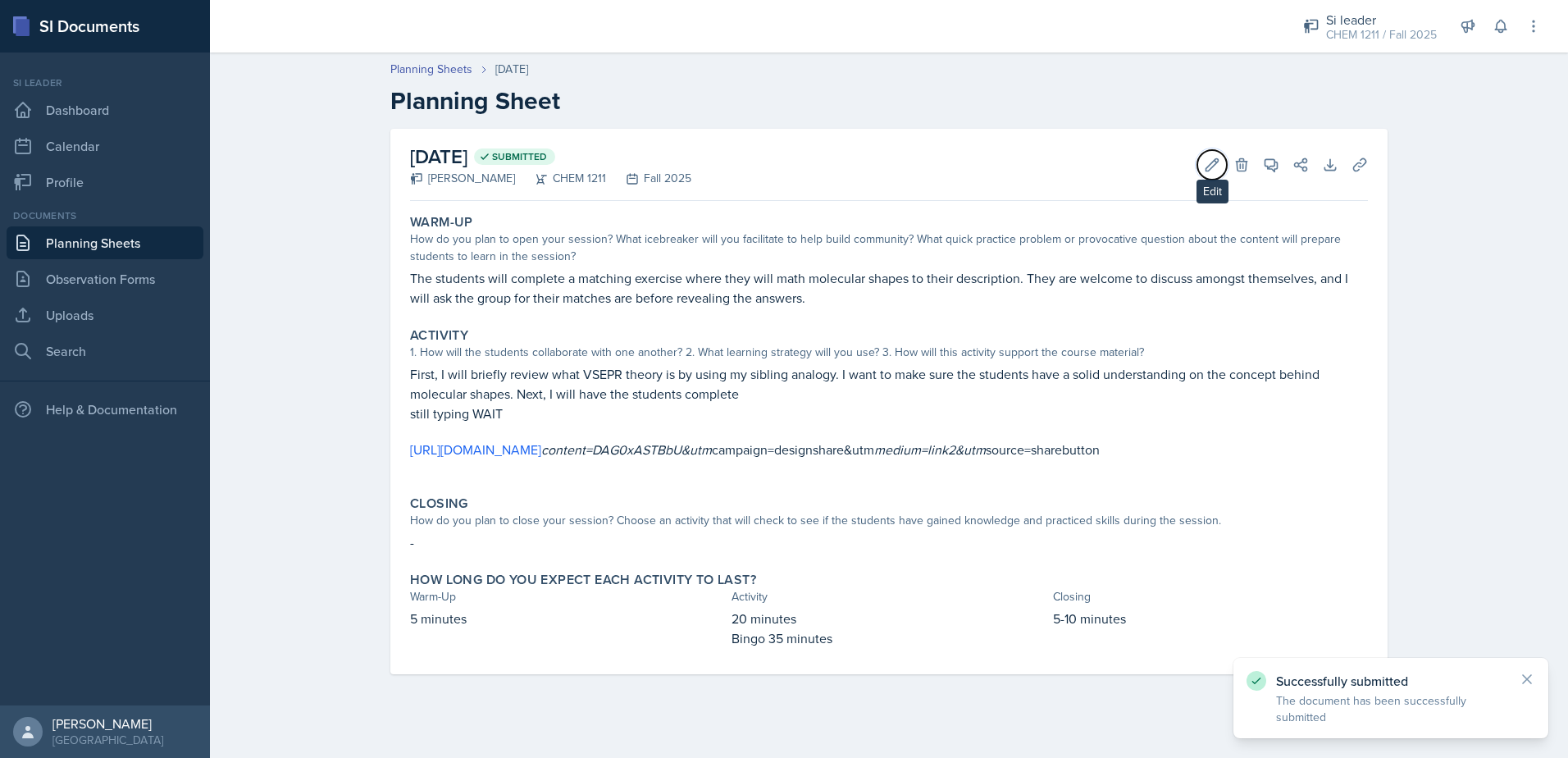
click at [1209, 178] on button "Edit" at bounding box center [1213, 165] width 29 height 29
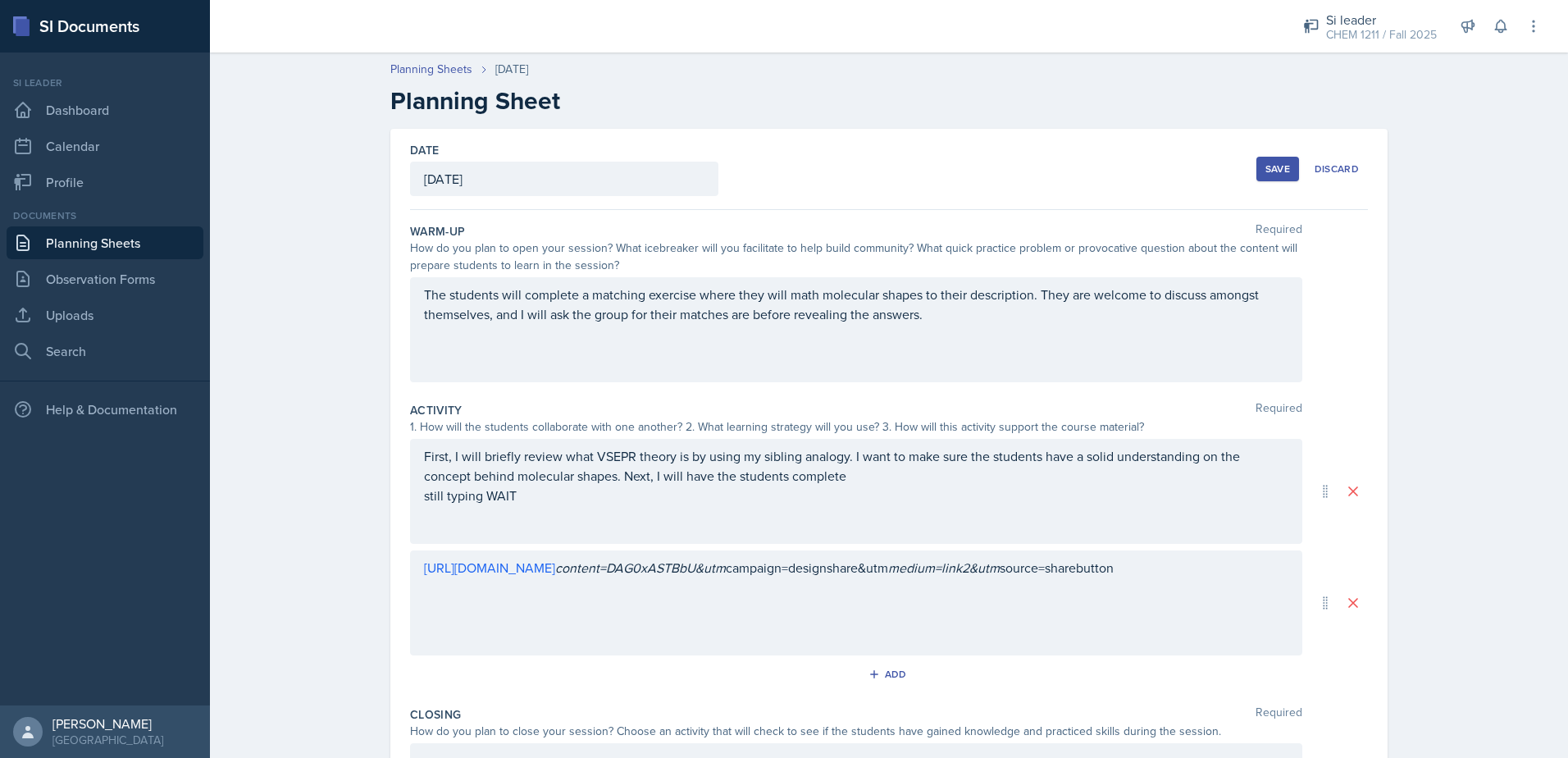
click at [948, 491] on div "First, I will briefly review what VSEPR theory is by using my sibling analogy. …" at bounding box center [856, 475] width 865 height 59
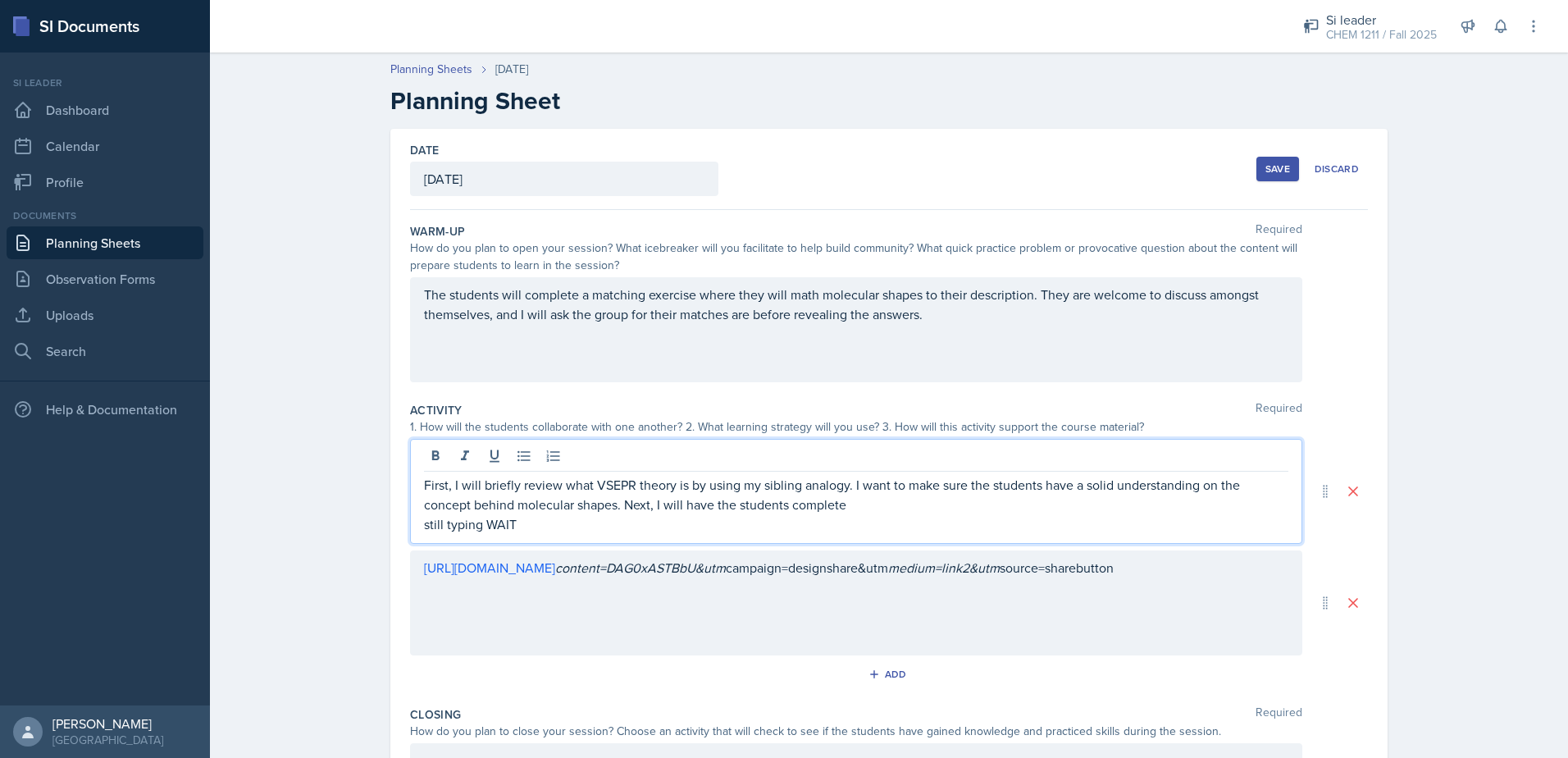
drag, startPoint x: 948, startPoint y: 504, endPoint x: 945, endPoint y: 514, distance: 10.4
click at [946, 508] on p "First, I will briefly review what VSEPR theory is by using my sibling analogy. …" at bounding box center [856, 495] width 865 height 39
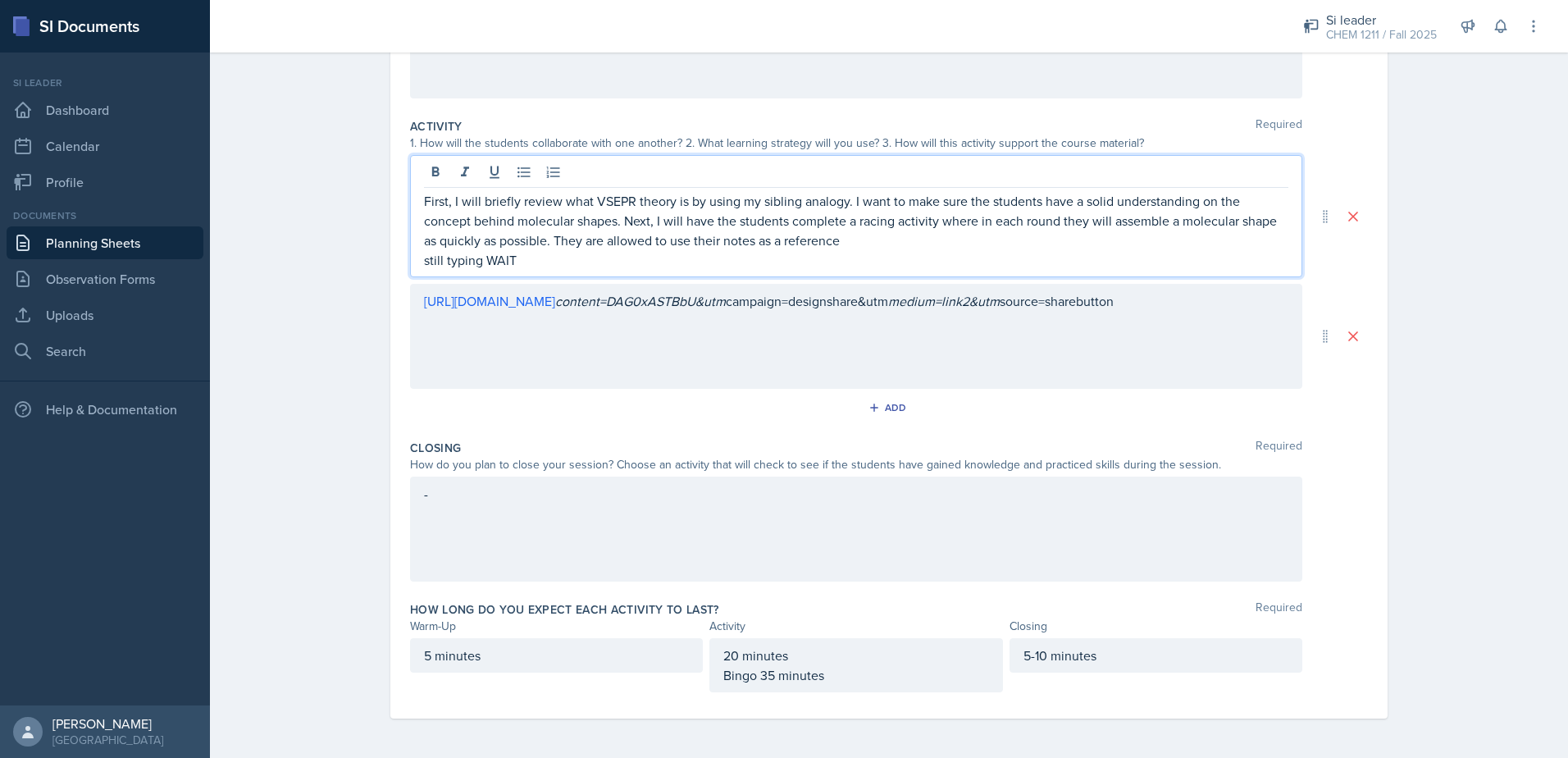
click at [837, 544] on div "-" at bounding box center [856, 528] width 892 height 105
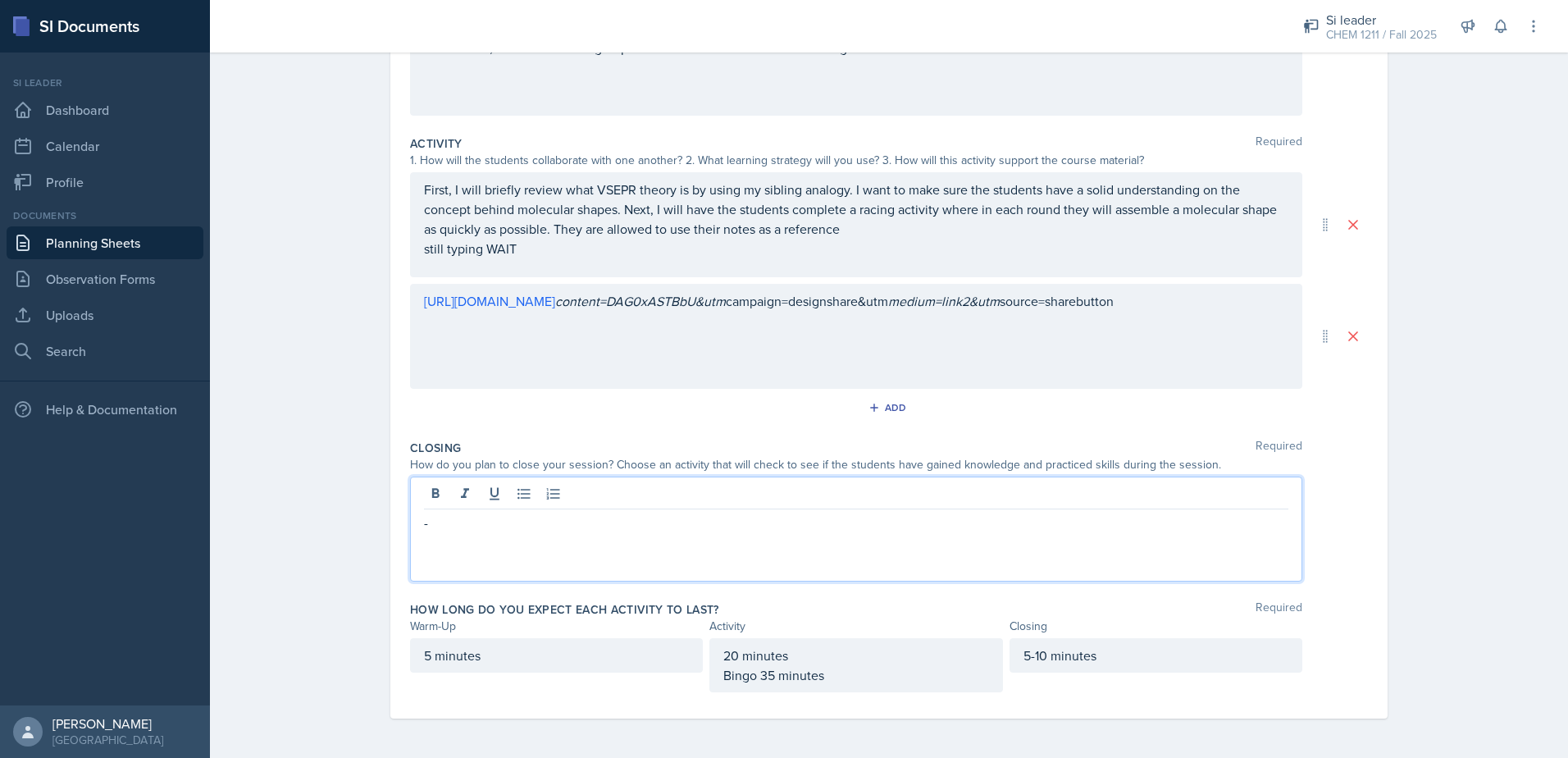
scroll to position [267, 0]
